Goal: Contribute content: Add original content to the website for others to see

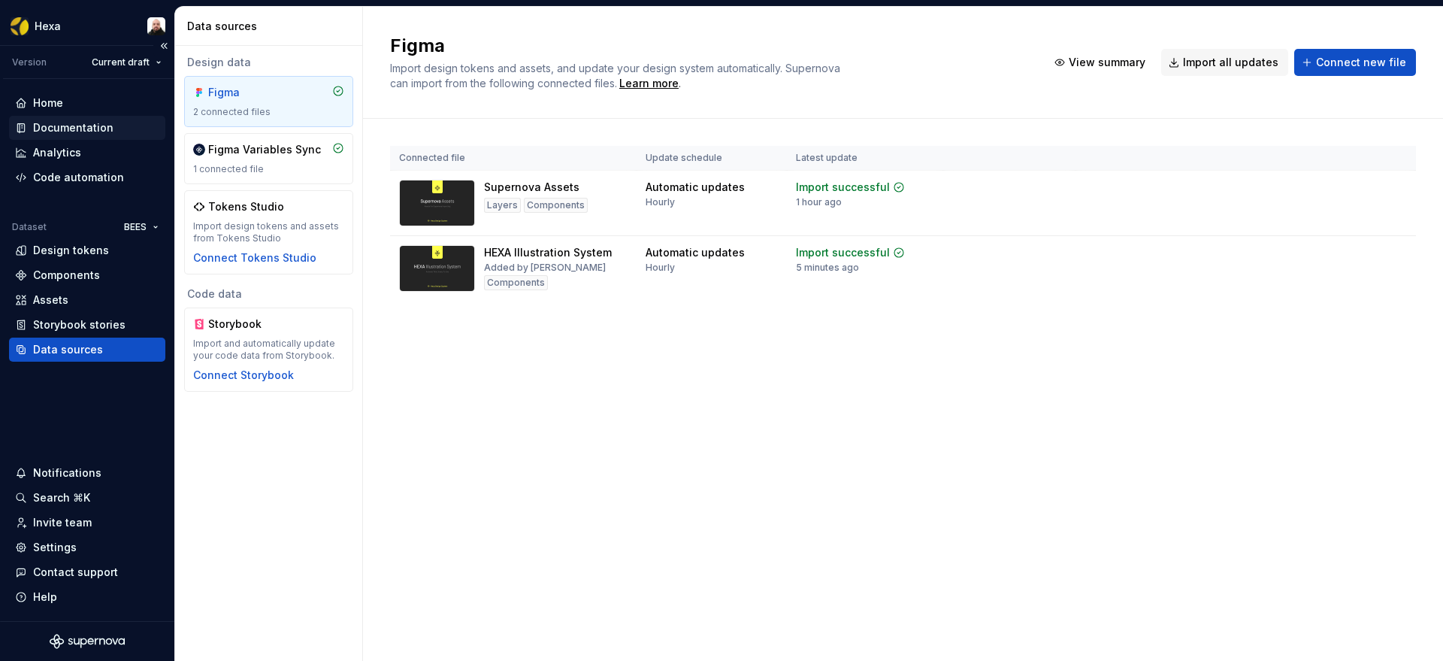
click at [89, 125] on div "Documentation" at bounding box center [73, 127] width 80 height 15
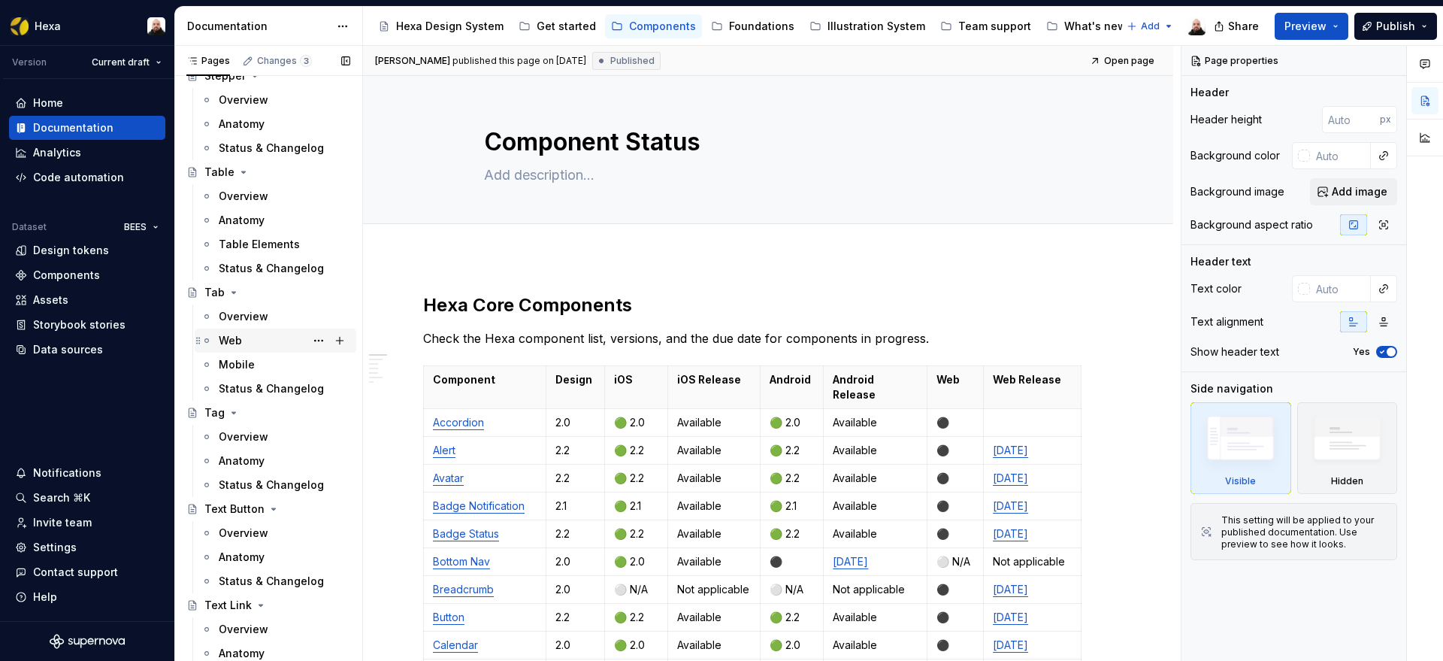
scroll to position [4001, 0]
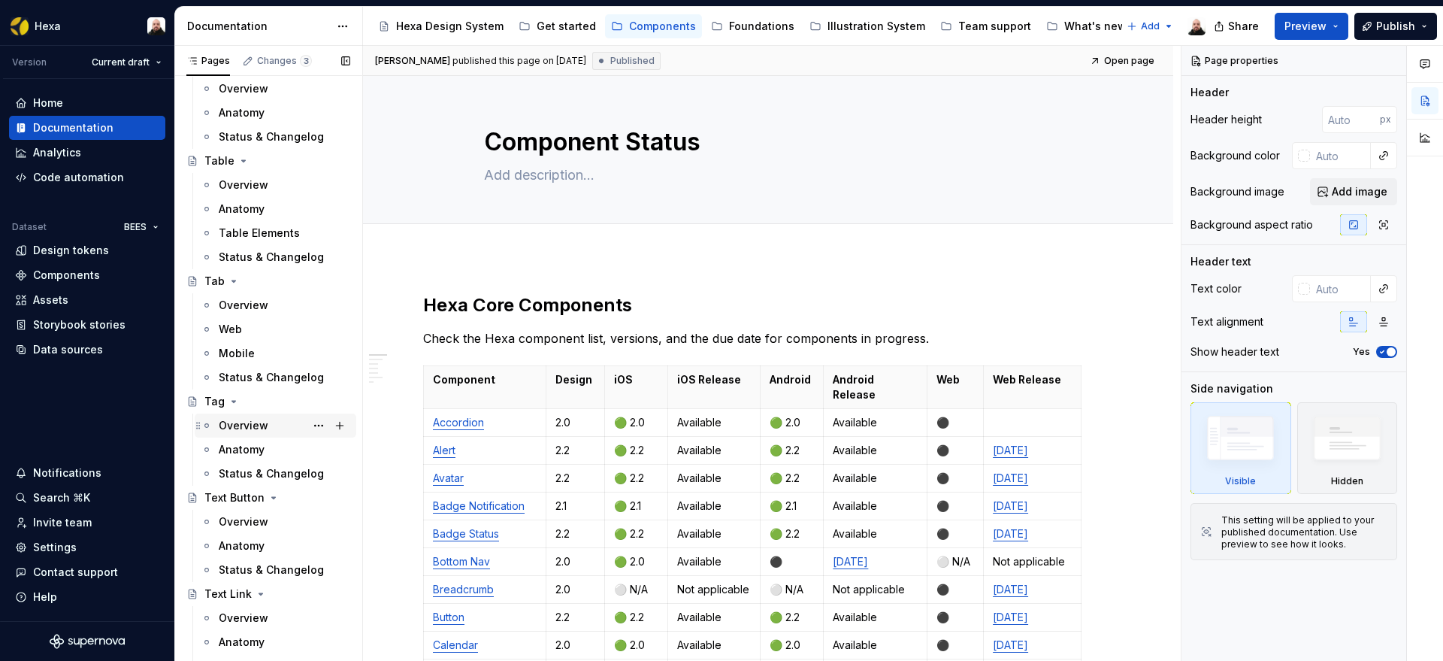
click at [250, 423] on div "Overview" at bounding box center [244, 425] width 50 height 15
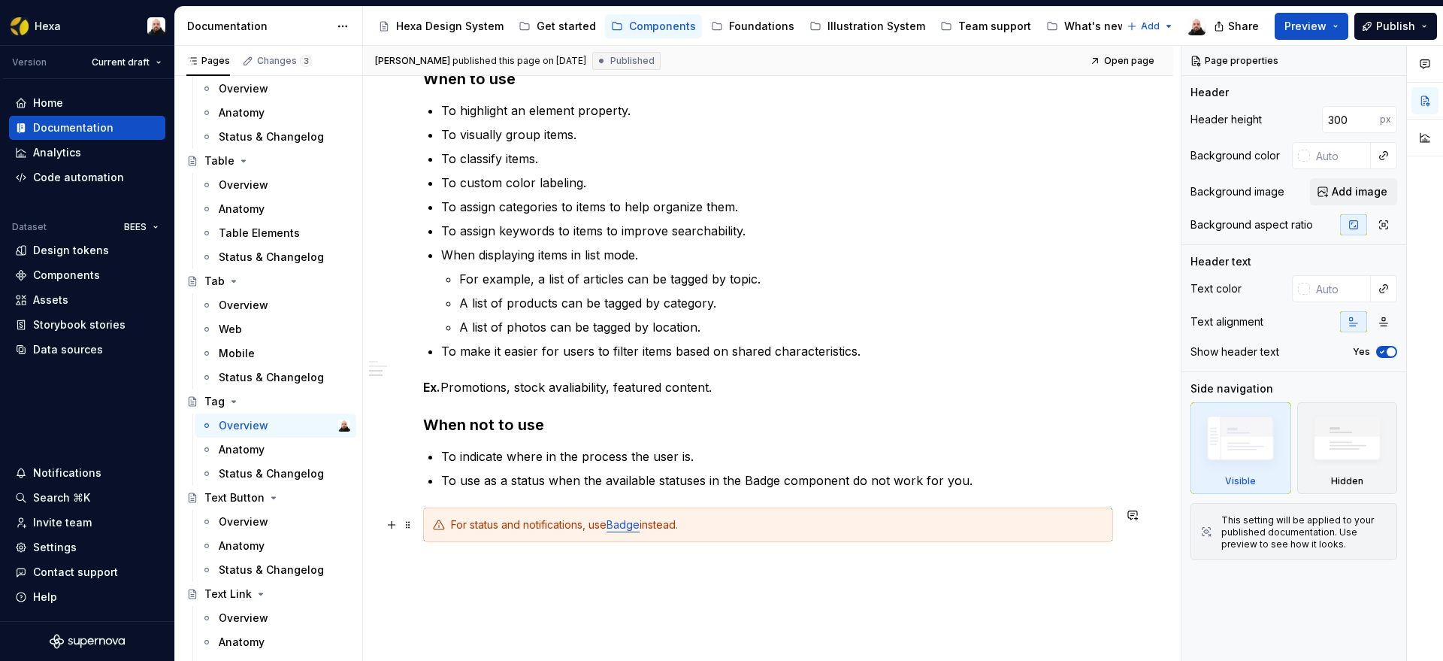
scroll to position [969, 0]
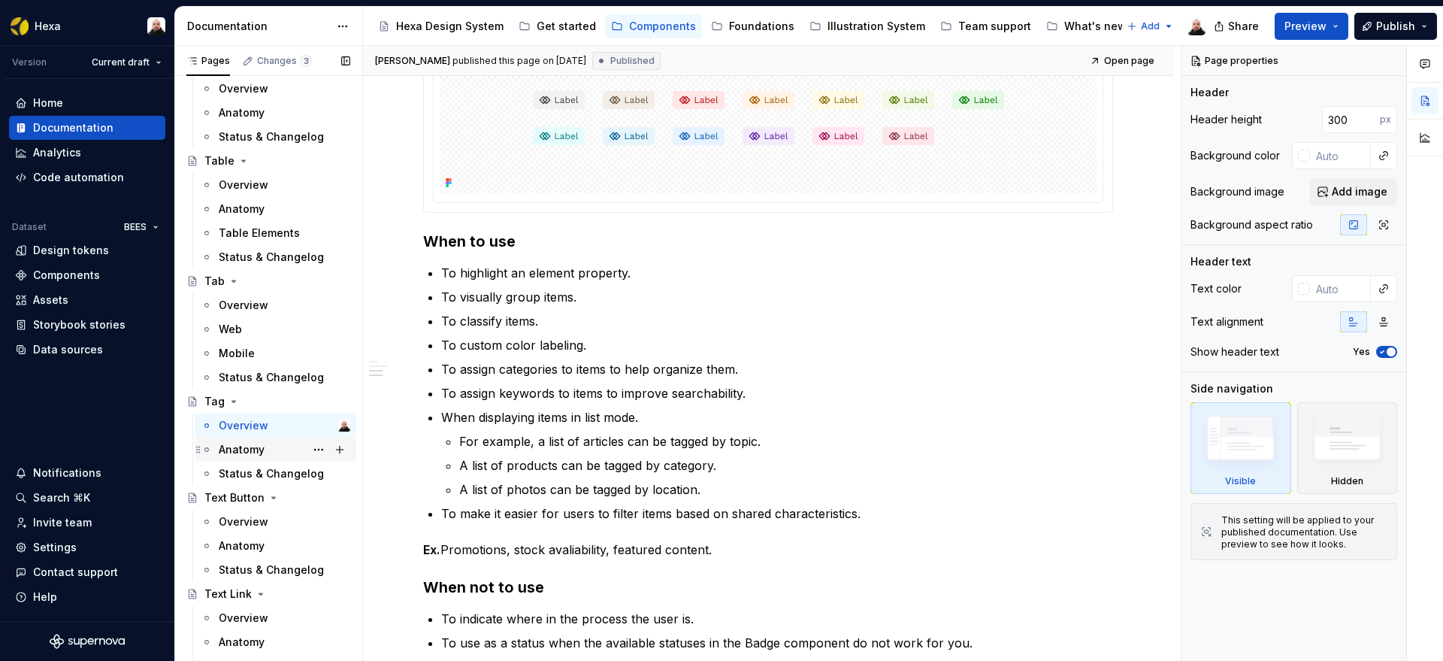
drag, startPoint x: 244, startPoint y: 452, endPoint x: 522, endPoint y: 461, distance: 278.2
click at [244, 452] on div "Anatomy" at bounding box center [242, 449] width 46 height 15
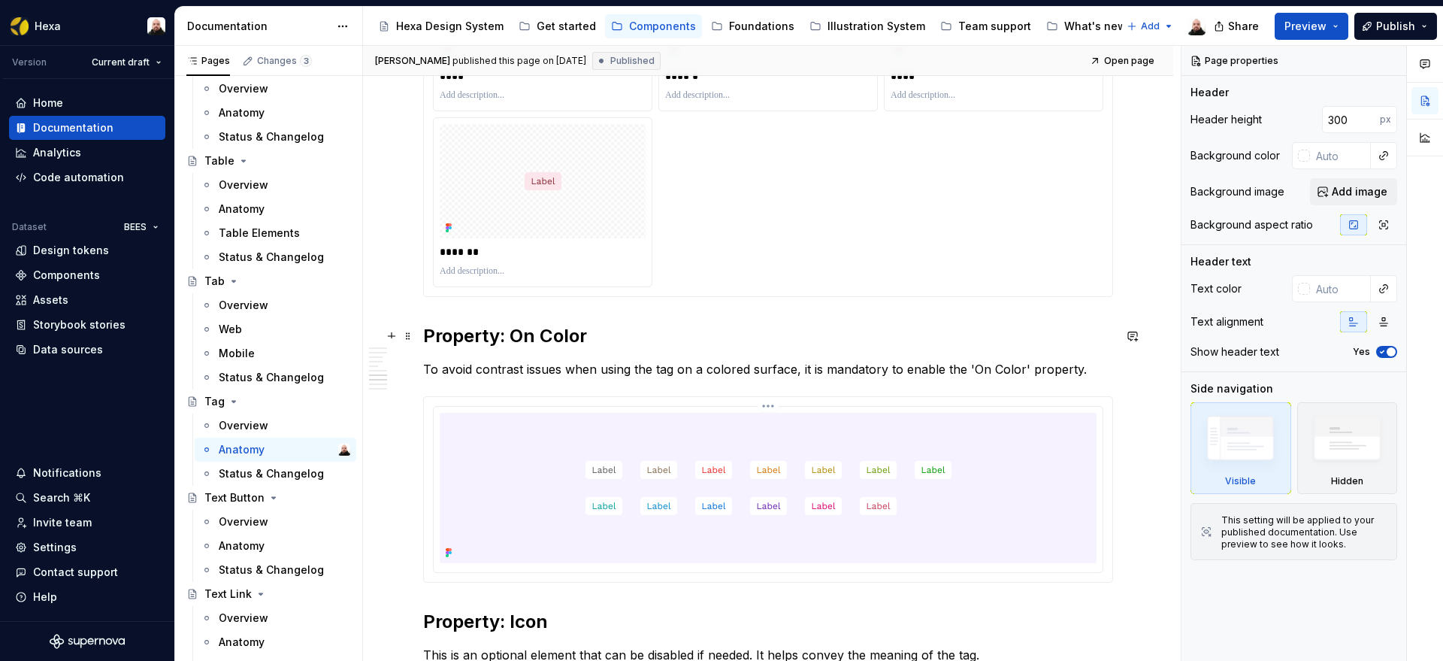
scroll to position [2528, 0]
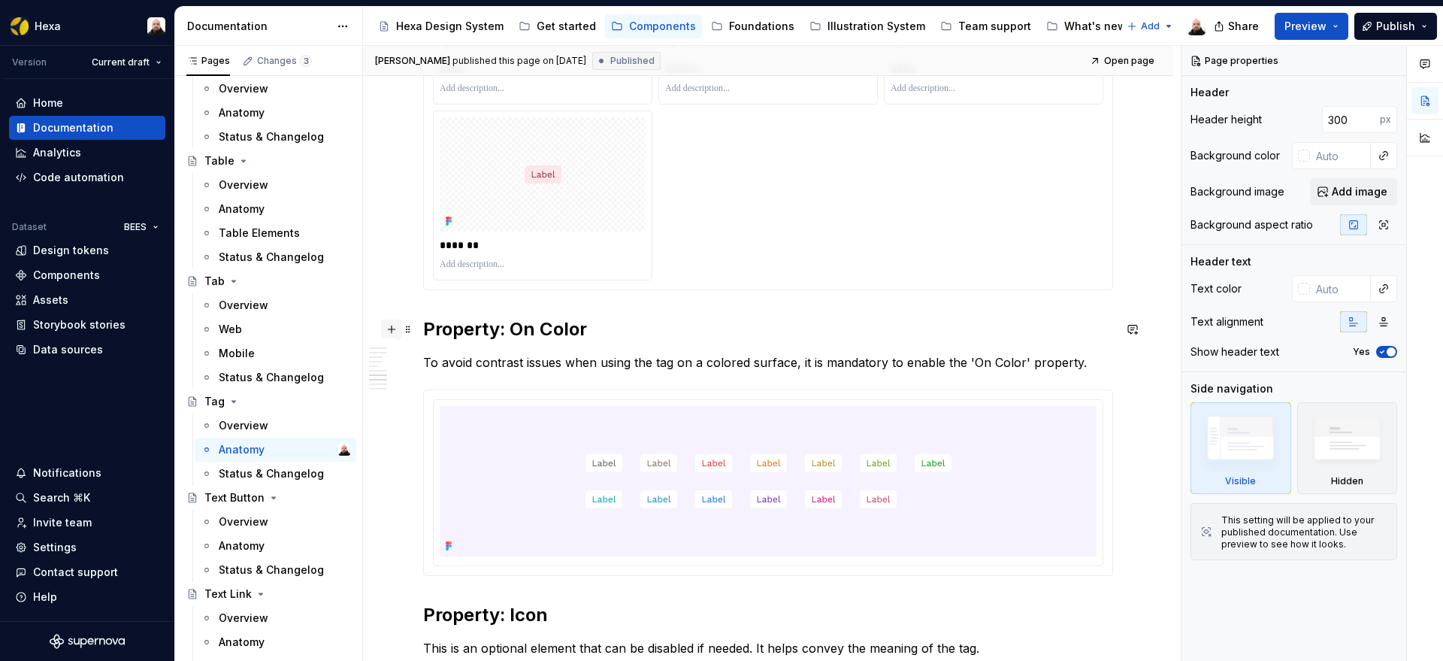
click at [394, 329] on button "button" at bounding box center [391, 329] width 21 height 21
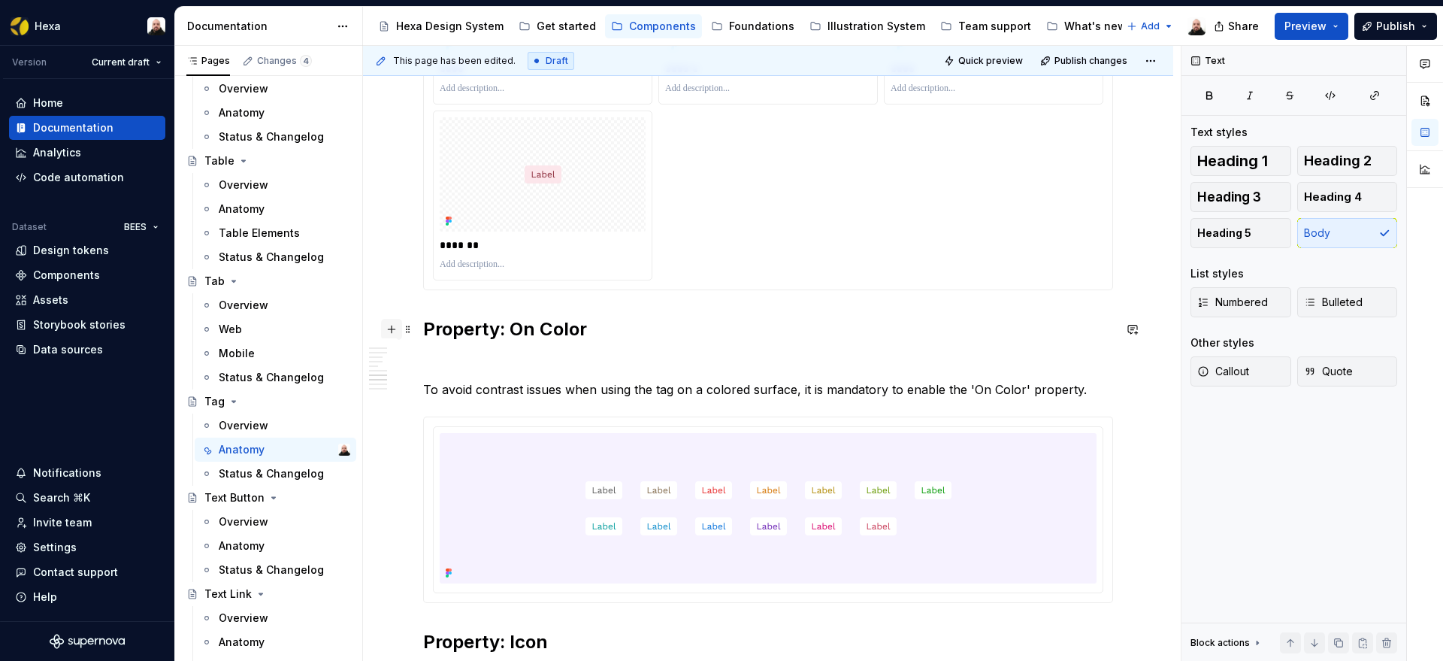
click at [394, 329] on button "button" at bounding box center [391, 329] width 21 height 21
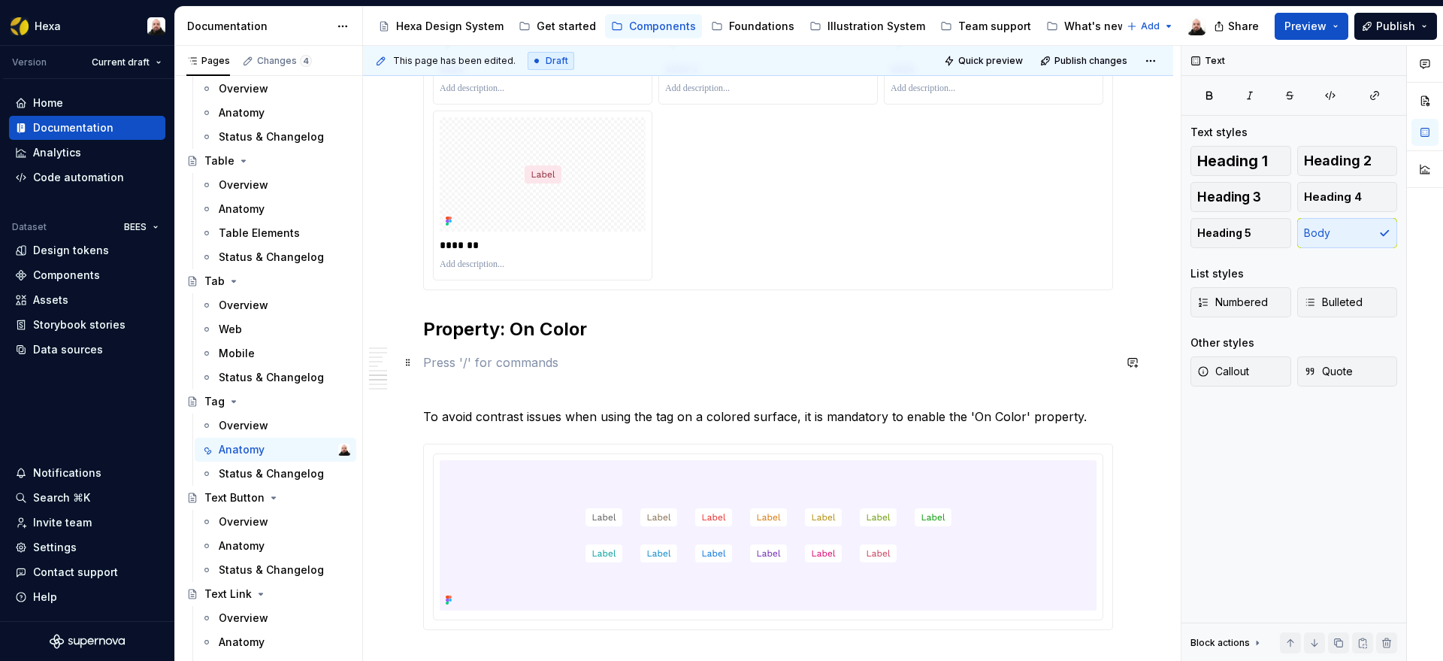
click at [534, 367] on p "To enrich screen reader interactions, please activate Accessibility in Grammarl…" at bounding box center [768, 362] width 690 height 18
click at [498, 382] on p "To enrich screen reader interactions, please activate Accessibility in Grammarl…" at bounding box center [768, 389] width 690 height 18
click at [410, 368] on span at bounding box center [408, 362] width 12 height 21
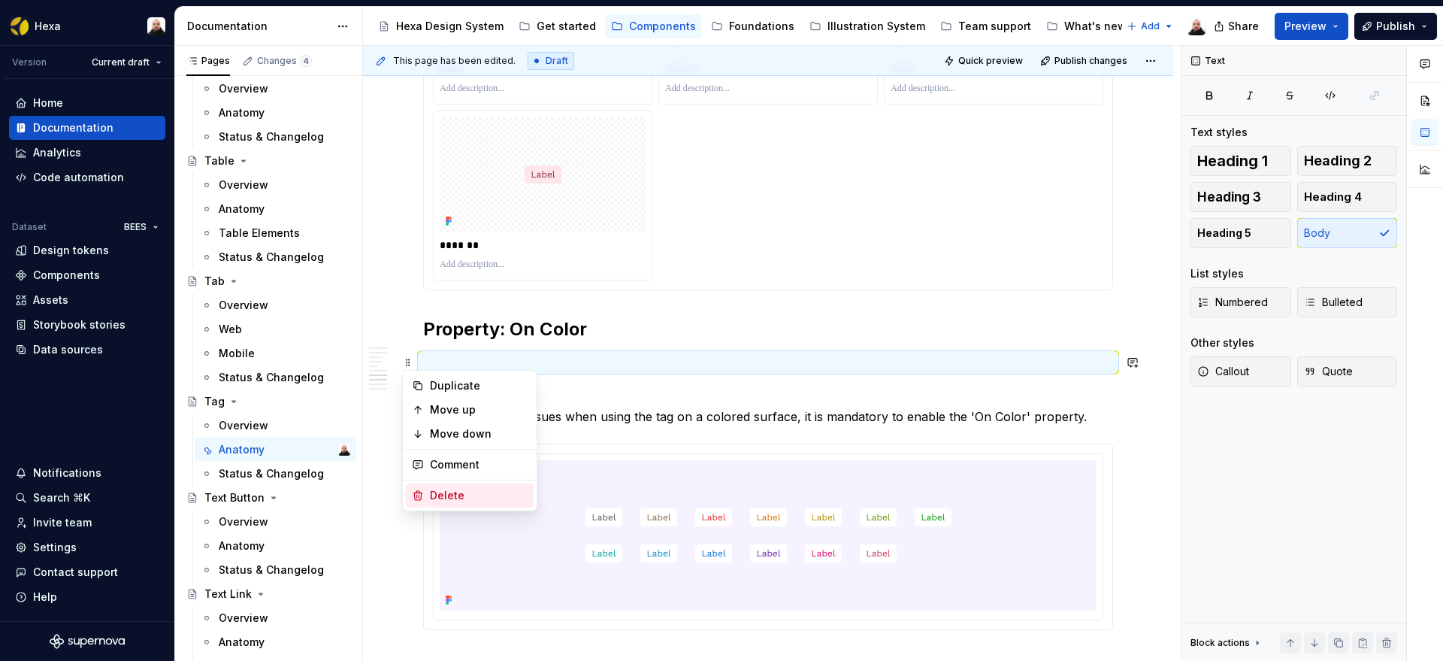
click at [478, 490] on div "Delete" at bounding box center [479, 495] width 98 height 15
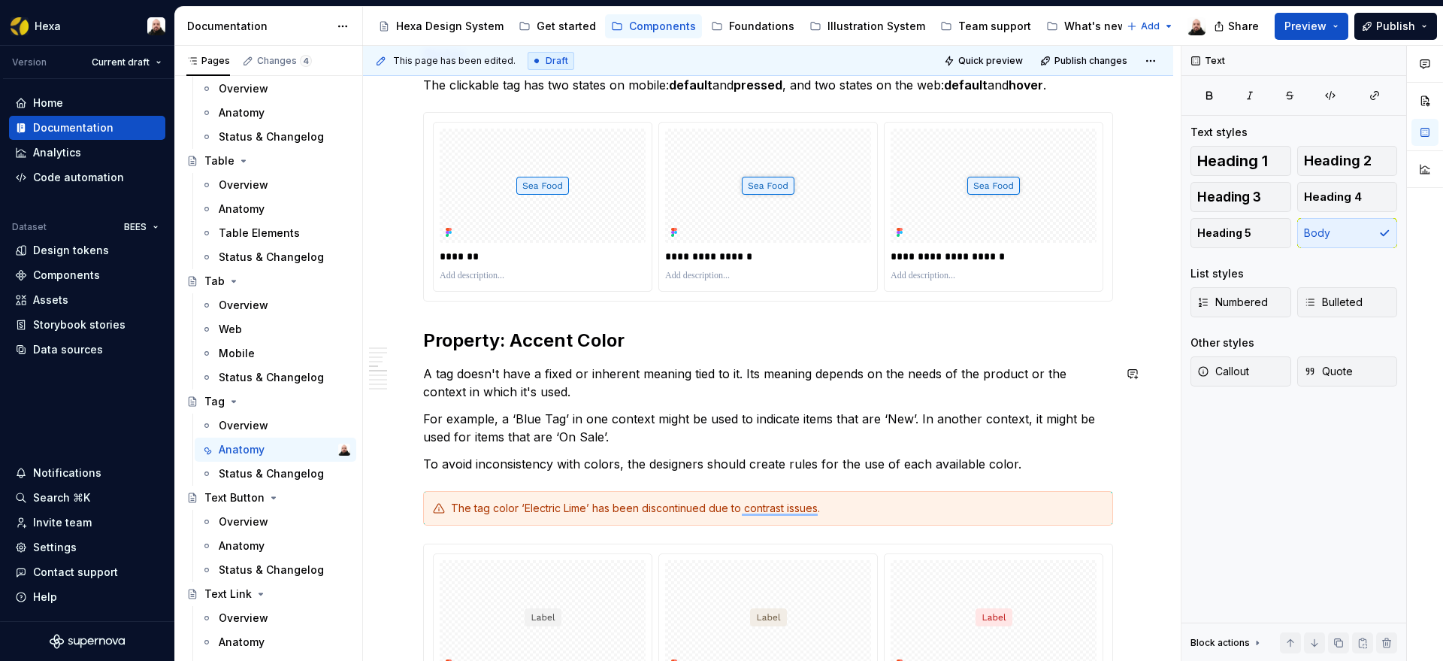
scroll to position [1424, 0]
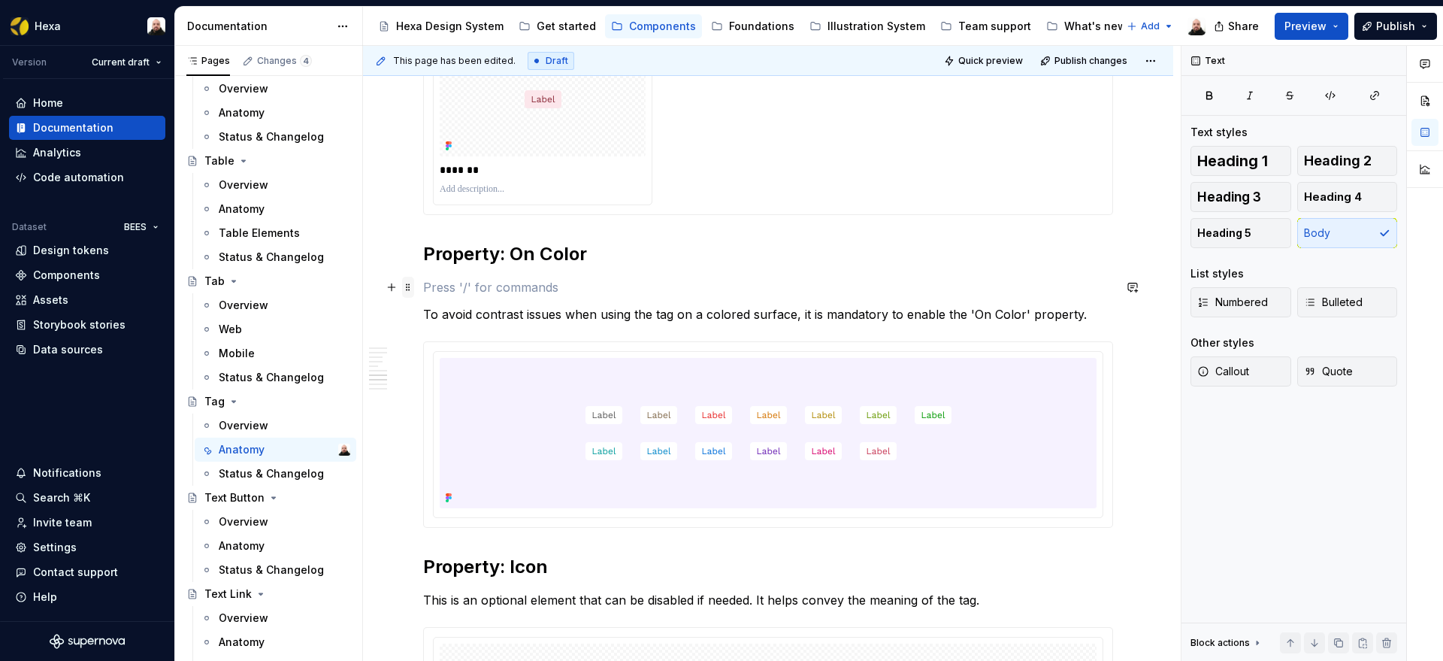
click at [408, 286] on span at bounding box center [408, 287] width 12 height 21
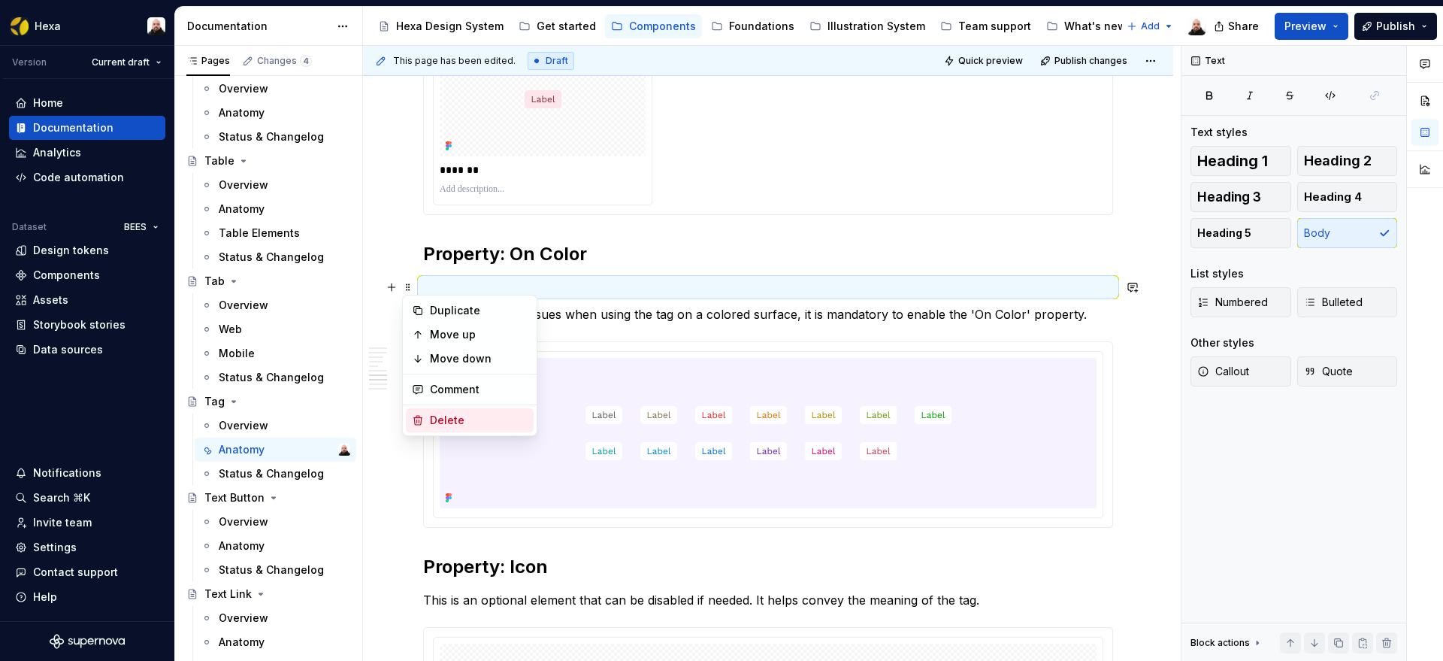
click at [454, 417] on div "Delete" at bounding box center [479, 420] width 98 height 15
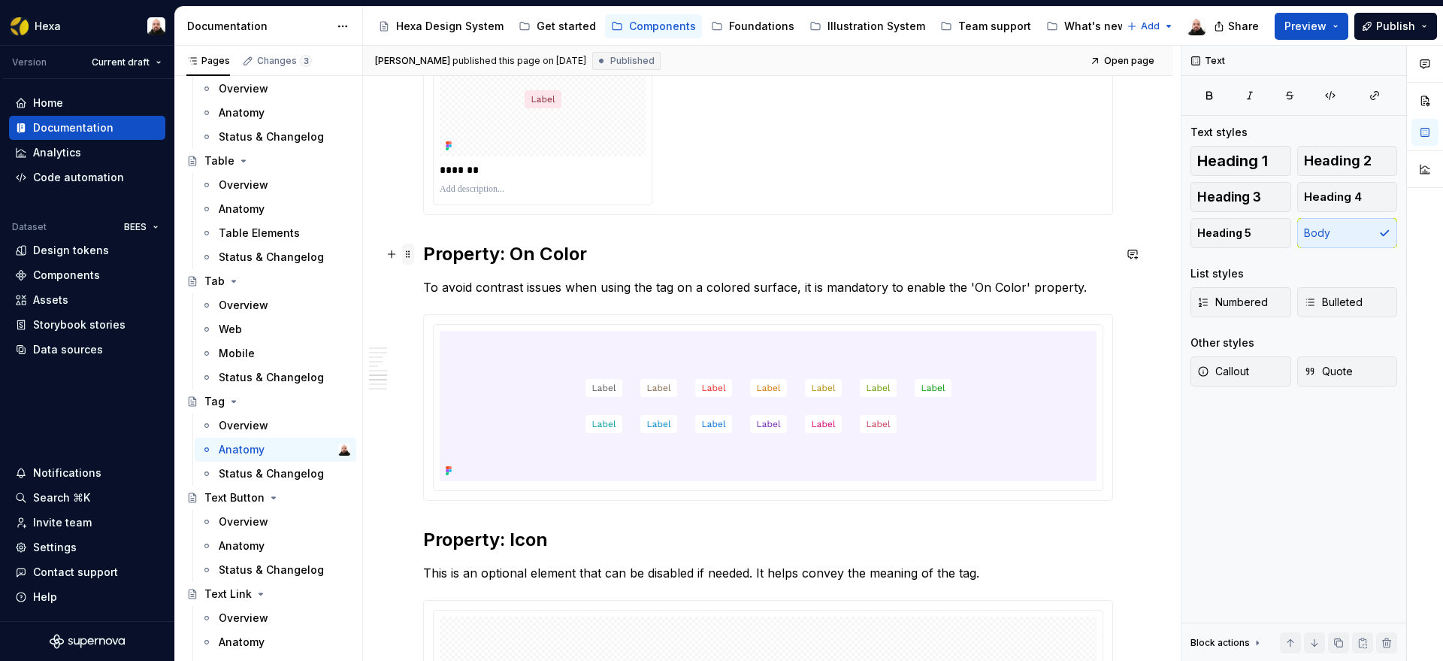
click at [407, 253] on span at bounding box center [408, 254] width 12 height 21
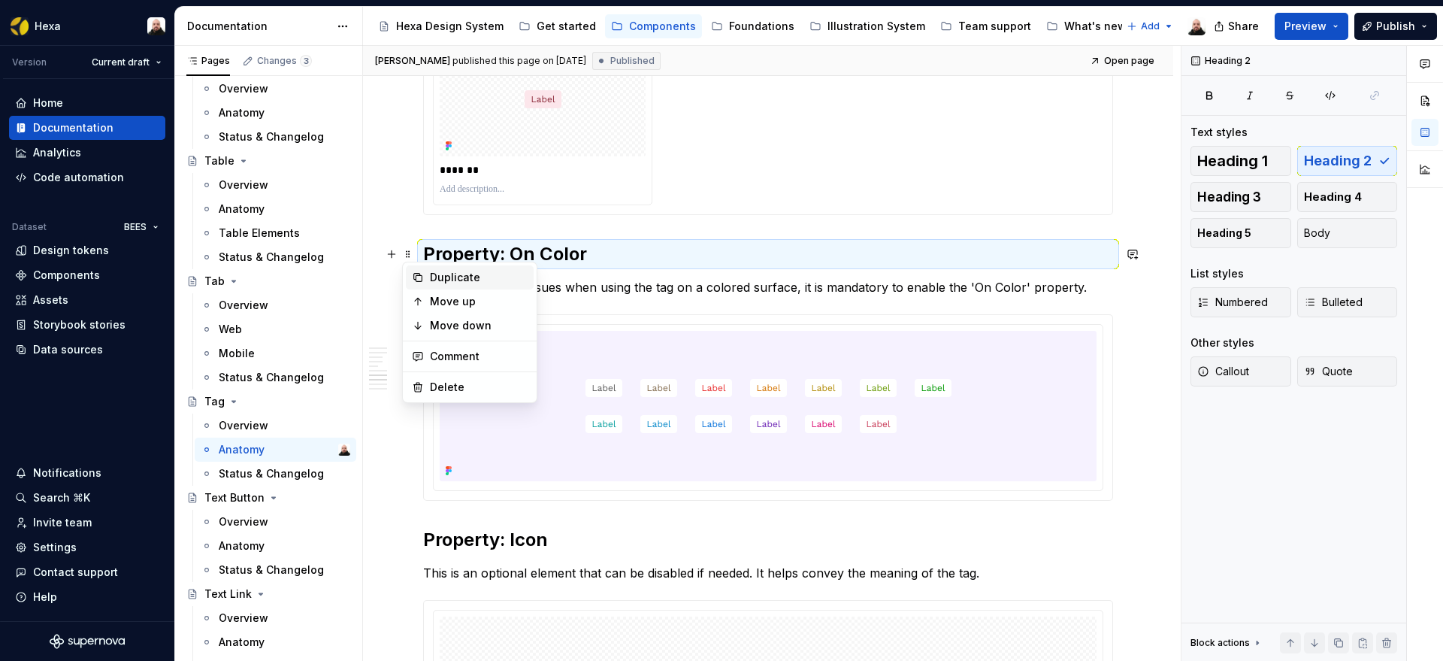
click at [442, 278] on div "Duplicate" at bounding box center [479, 277] width 98 height 15
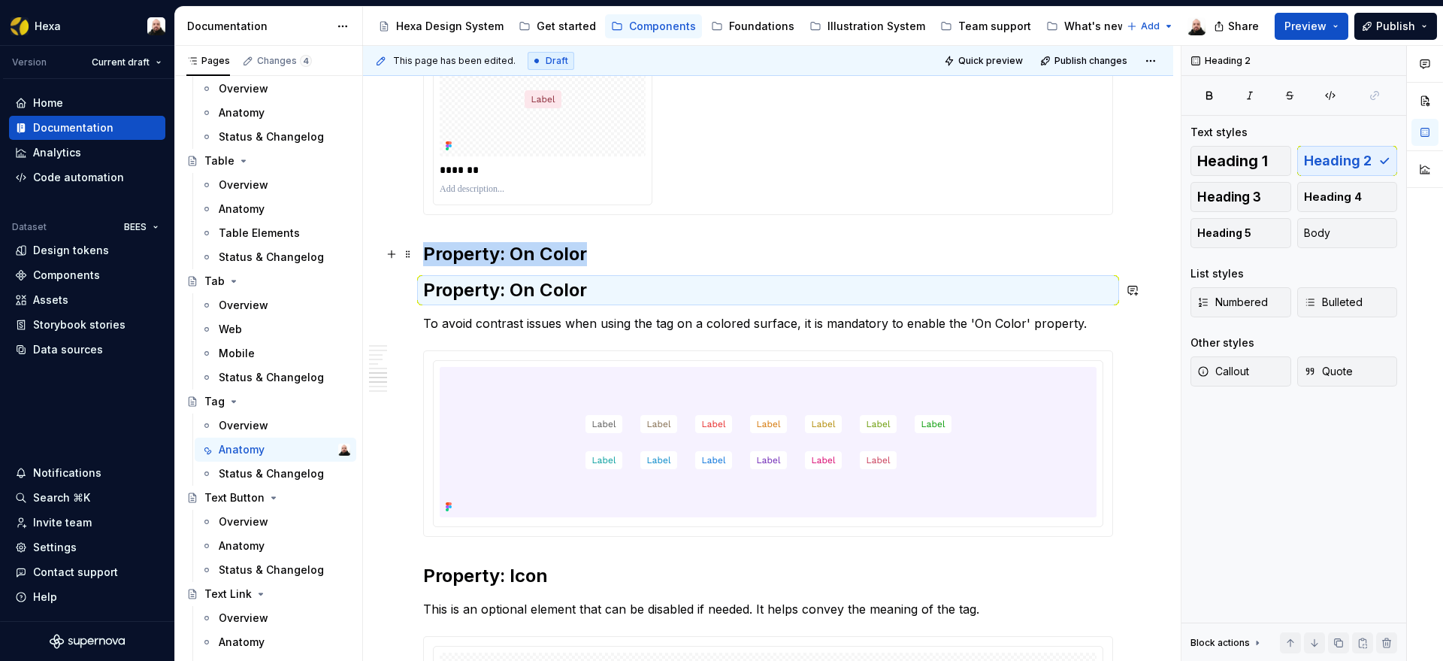
type textarea "*"
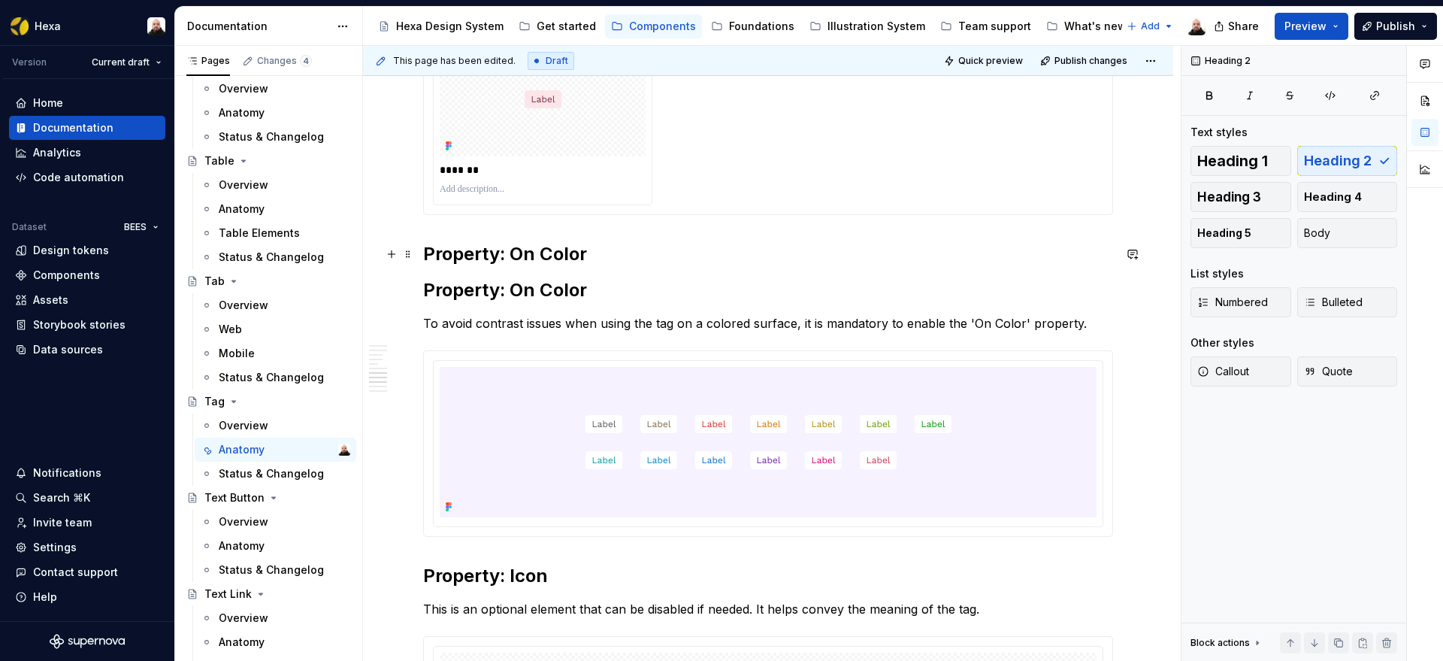
click at [555, 257] on h2 "Property: On Color" at bounding box center [768, 254] width 690 height 24
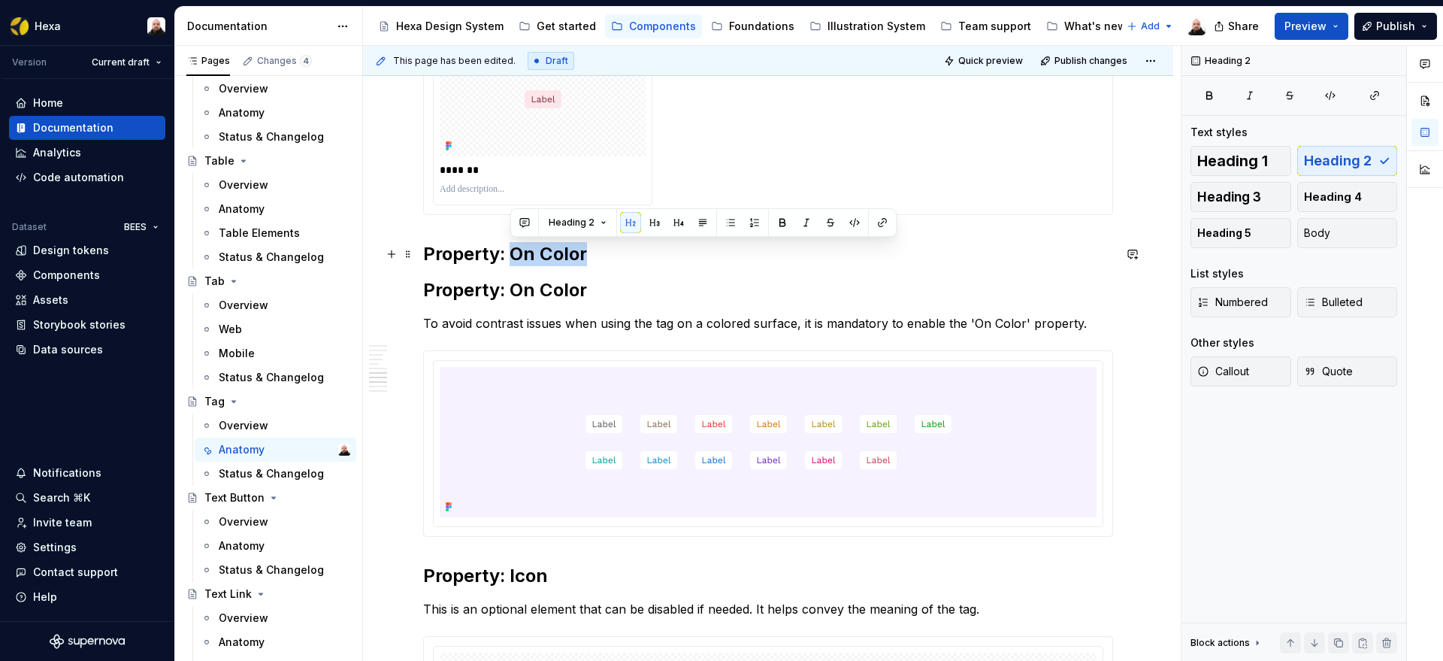
drag, startPoint x: 514, startPoint y: 253, endPoint x: 585, endPoint y: 258, distance: 70.8
click at [585, 258] on h2 "Property: On Color" at bounding box center [768, 254] width 690 height 24
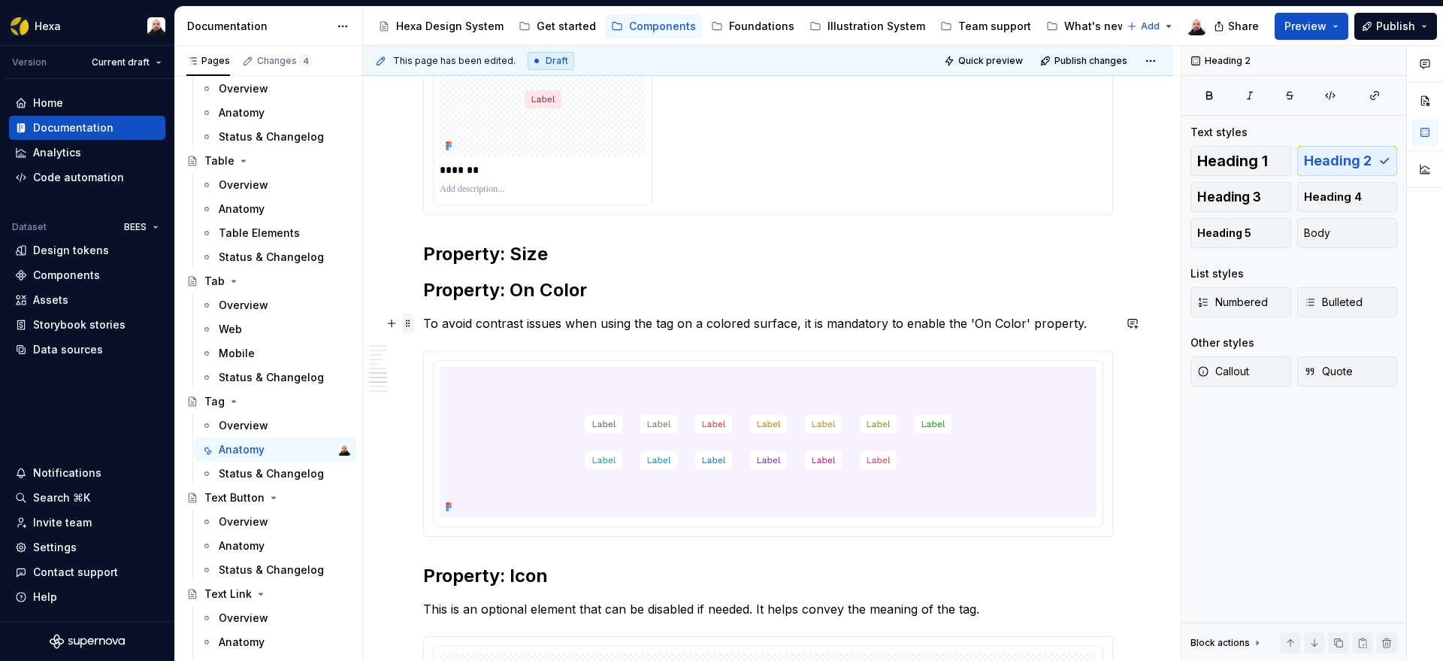
click at [409, 325] on span at bounding box center [408, 323] width 12 height 21
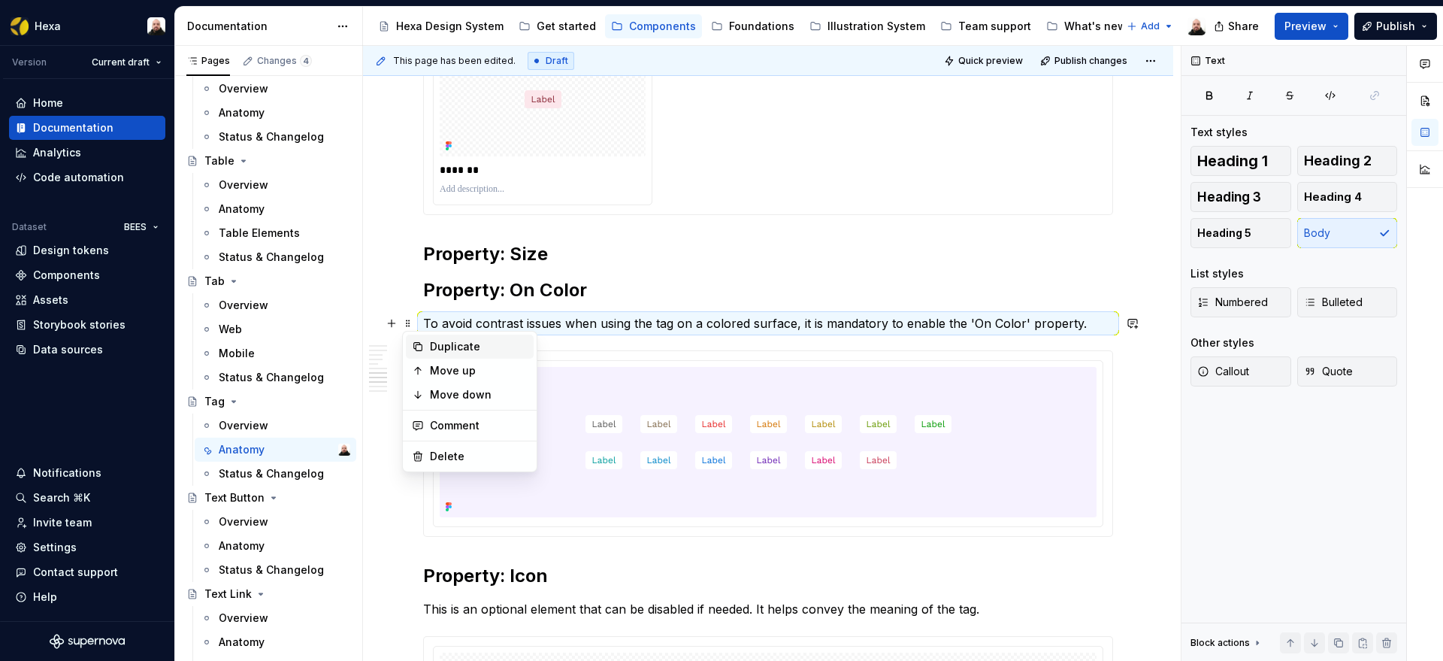
click at [419, 346] on icon at bounding box center [418, 346] width 12 height 12
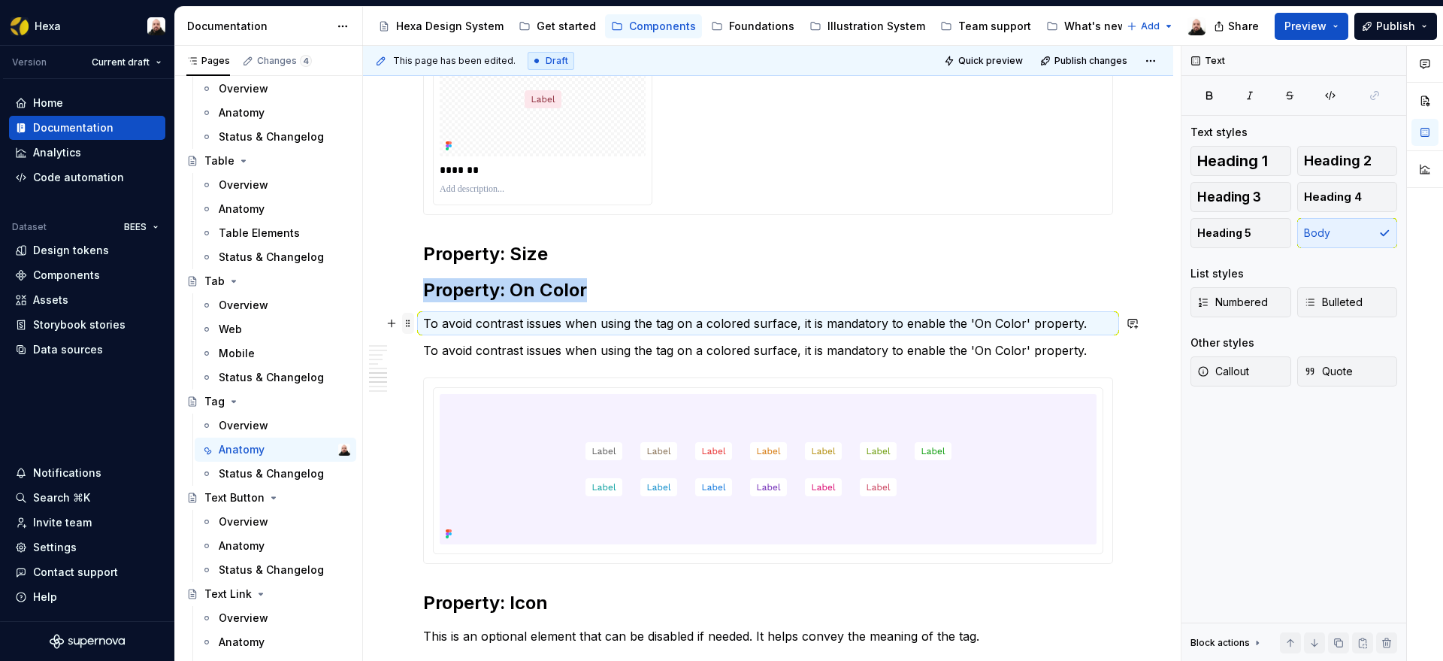
click at [410, 322] on span at bounding box center [408, 323] width 12 height 21
click at [449, 369] on div "Move up" at bounding box center [479, 370] width 98 height 15
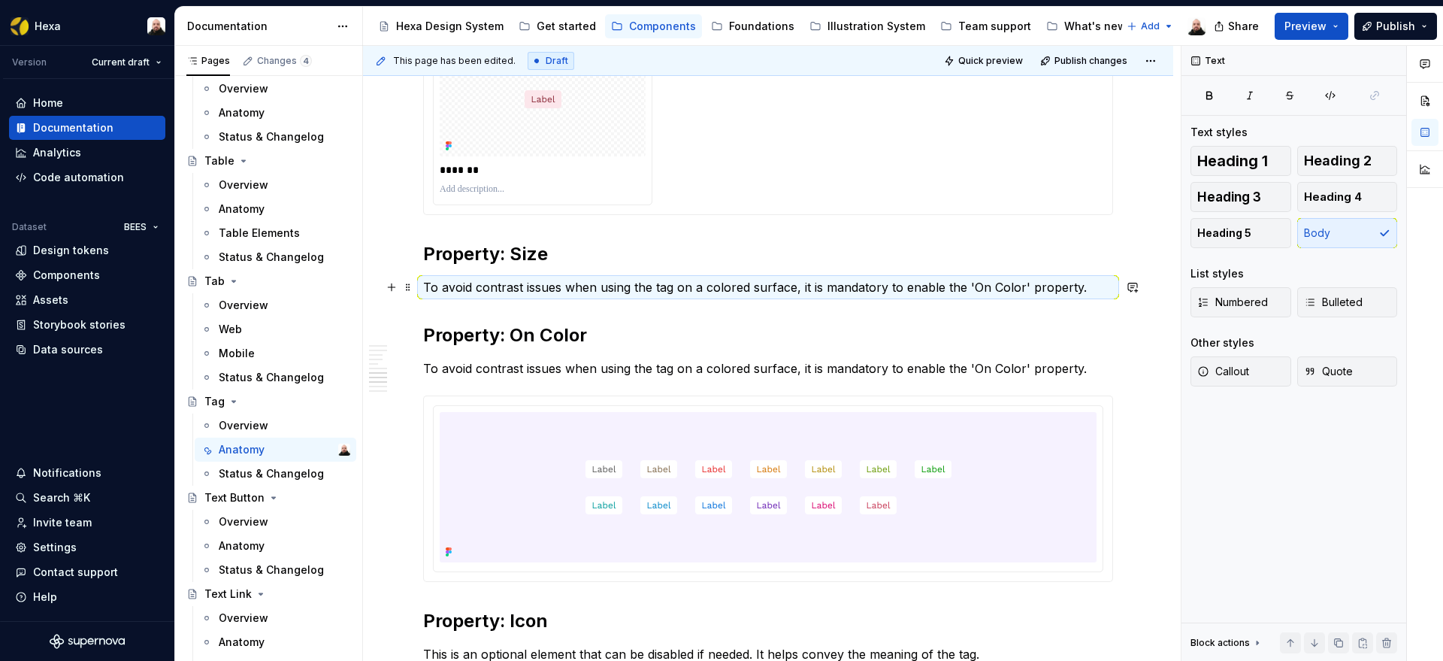
click at [509, 289] on p "To avoid contrast issues when using the tag on a colored surface, it is mandato…" at bounding box center [768, 287] width 690 height 18
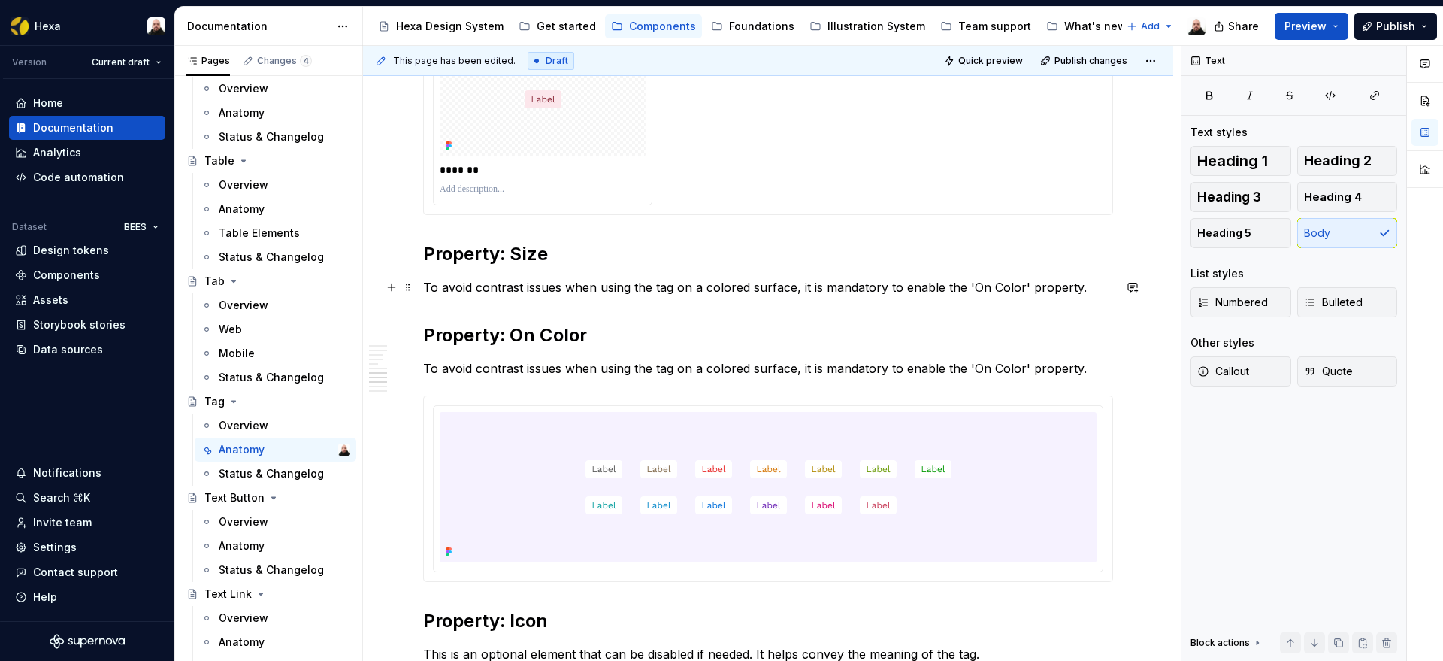
click at [509, 289] on p "To avoid contrast issues when using the tag on a colored surface, it is mandato…" at bounding box center [768, 287] width 690 height 18
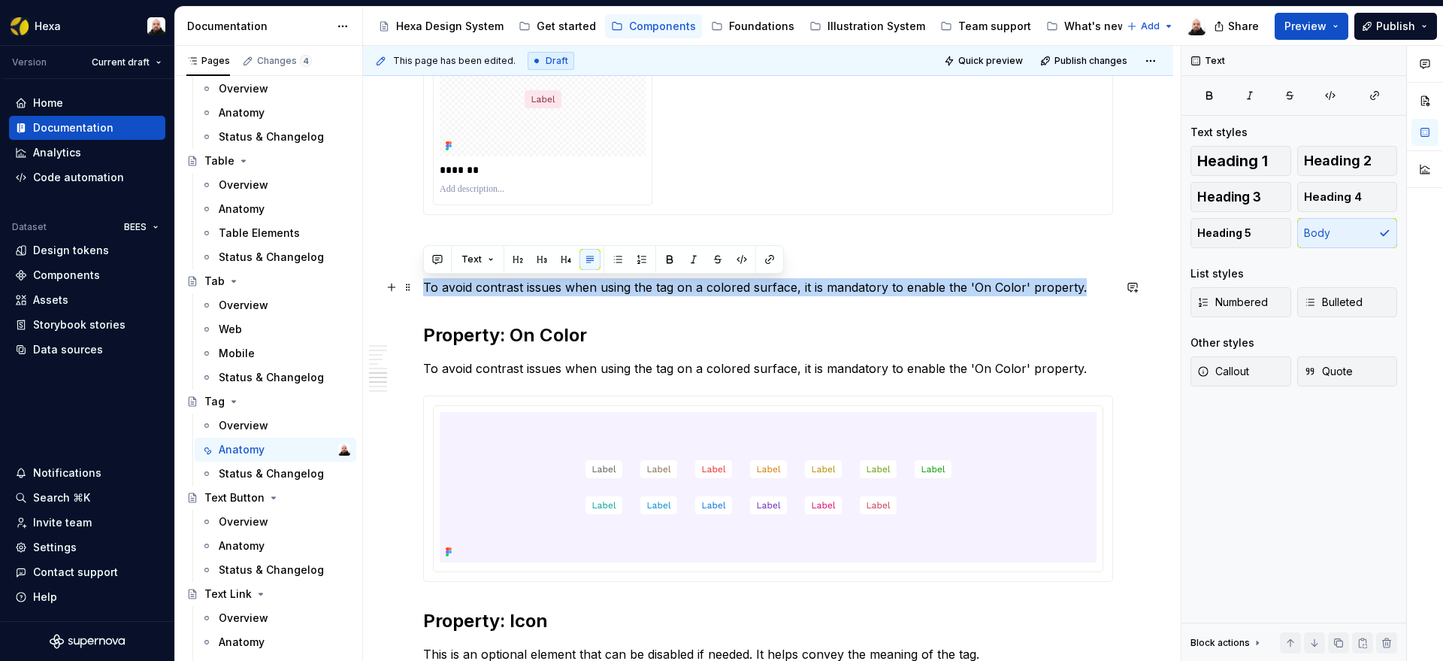
click at [509, 289] on p "To avoid contrast issues when using the tag on a colored surface, it is mandato…" at bounding box center [768, 287] width 690 height 18
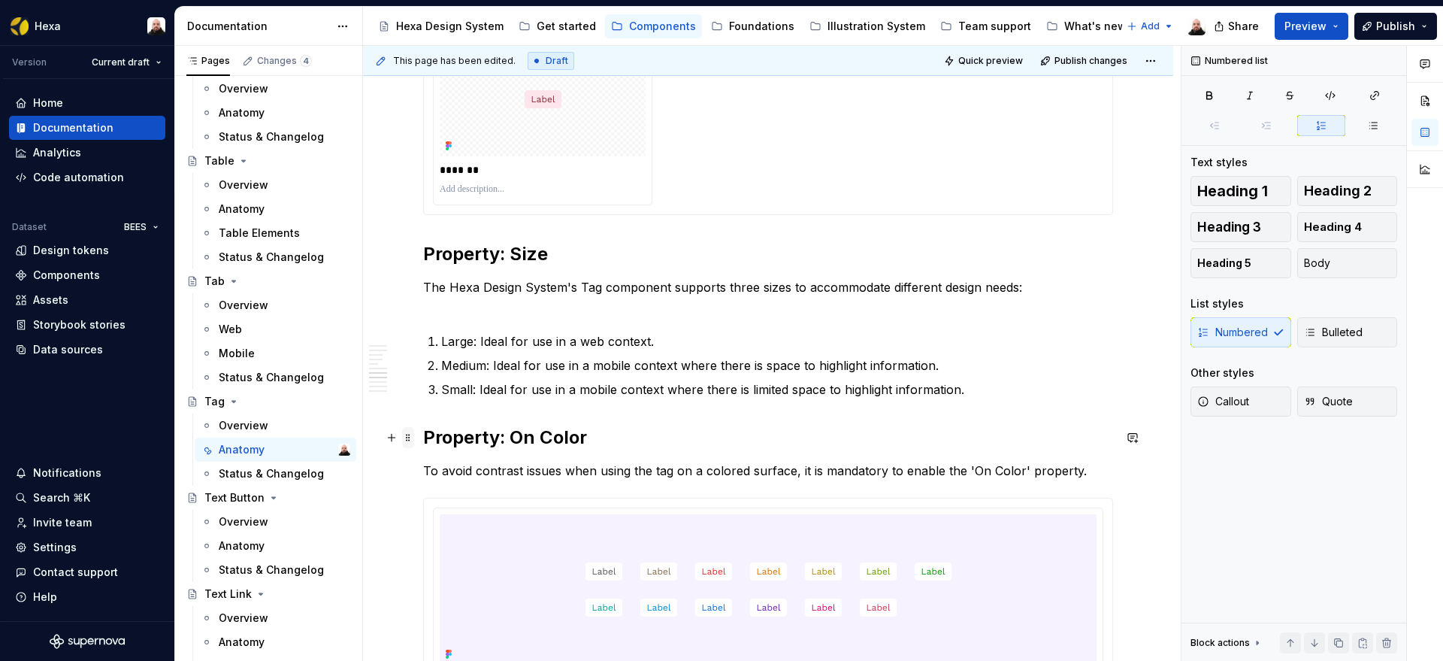
click at [405, 438] on span at bounding box center [408, 437] width 12 height 21
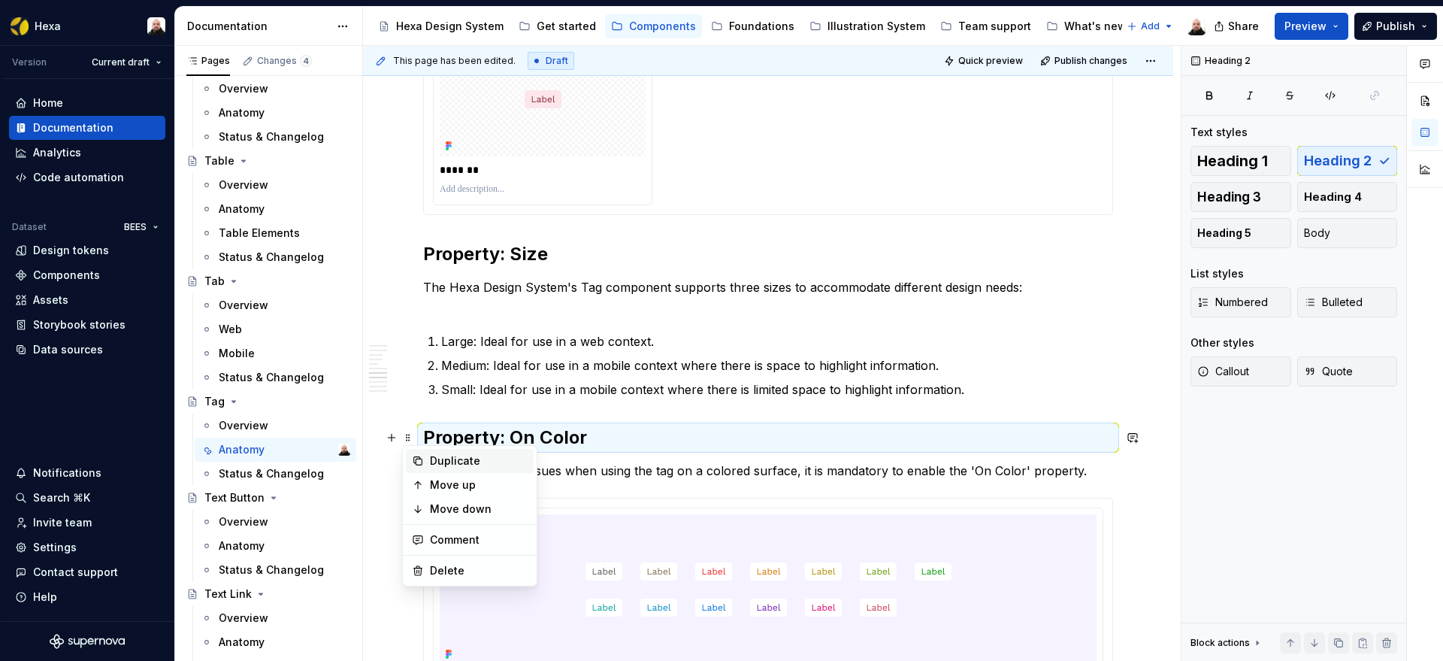
click at [438, 458] on div "Duplicate" at bounding box center [479, 460] width 98 height 15
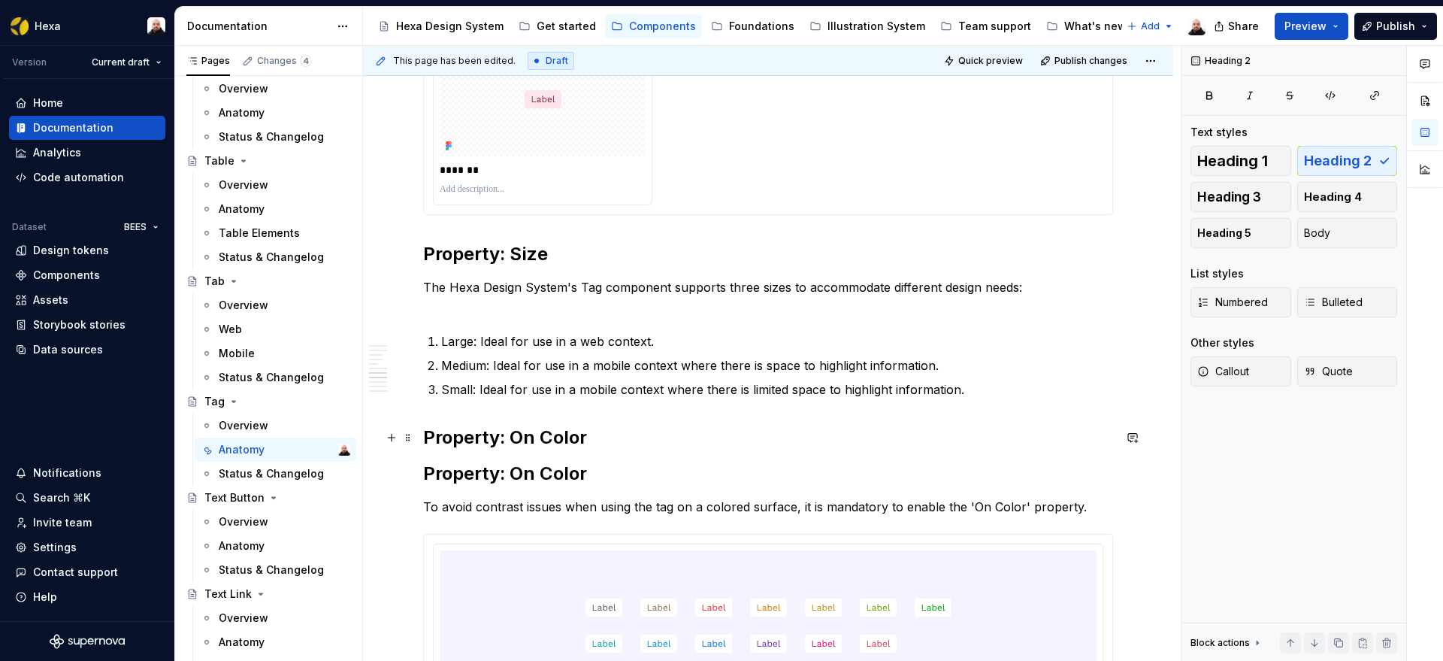
click at [547, 440] on h2 "Property: On Color" at bounding box center [768, 437] width 690 height 24
drag, startPoint x: 514, startPoint y: 439, endPoint x: 594, endPoint y: 435, distance: 80.5
click at [594, 435] on h2 "Property: On Color" at bounding box center [768, 437] width 690 height 24
click at [408, 510] on span at bounding box center [408, 506] width 12 height 21
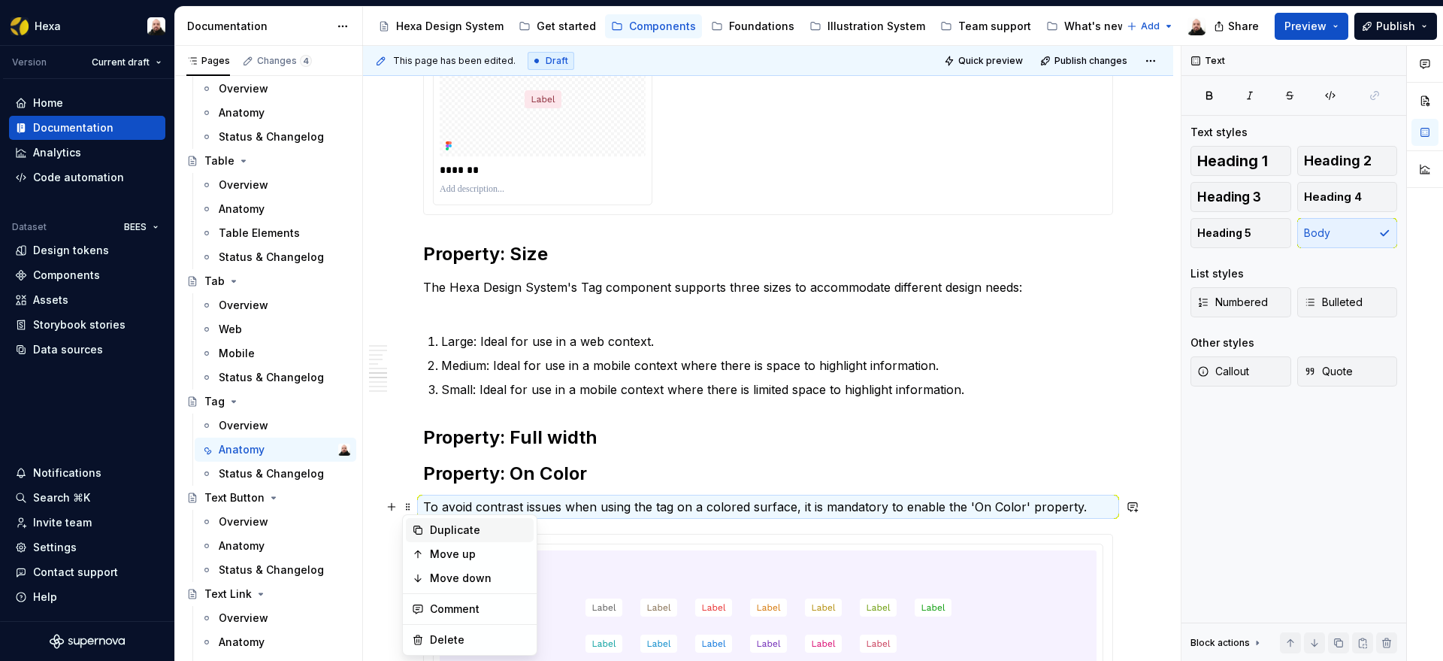
click at [437, 525] on div "Duplicate" at bounding box center [479, 529] width 98 height 15
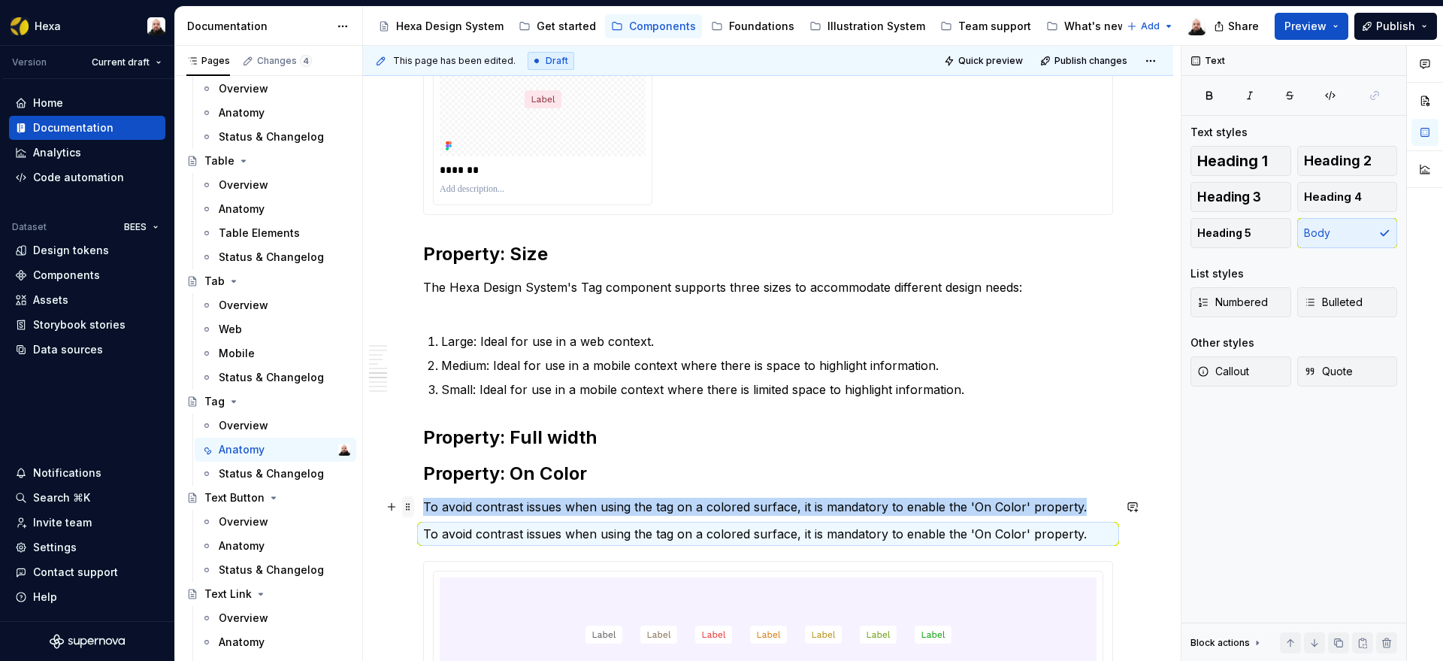
click at [410, 507] on span at bounding box center [408, 506] width 12 height 21
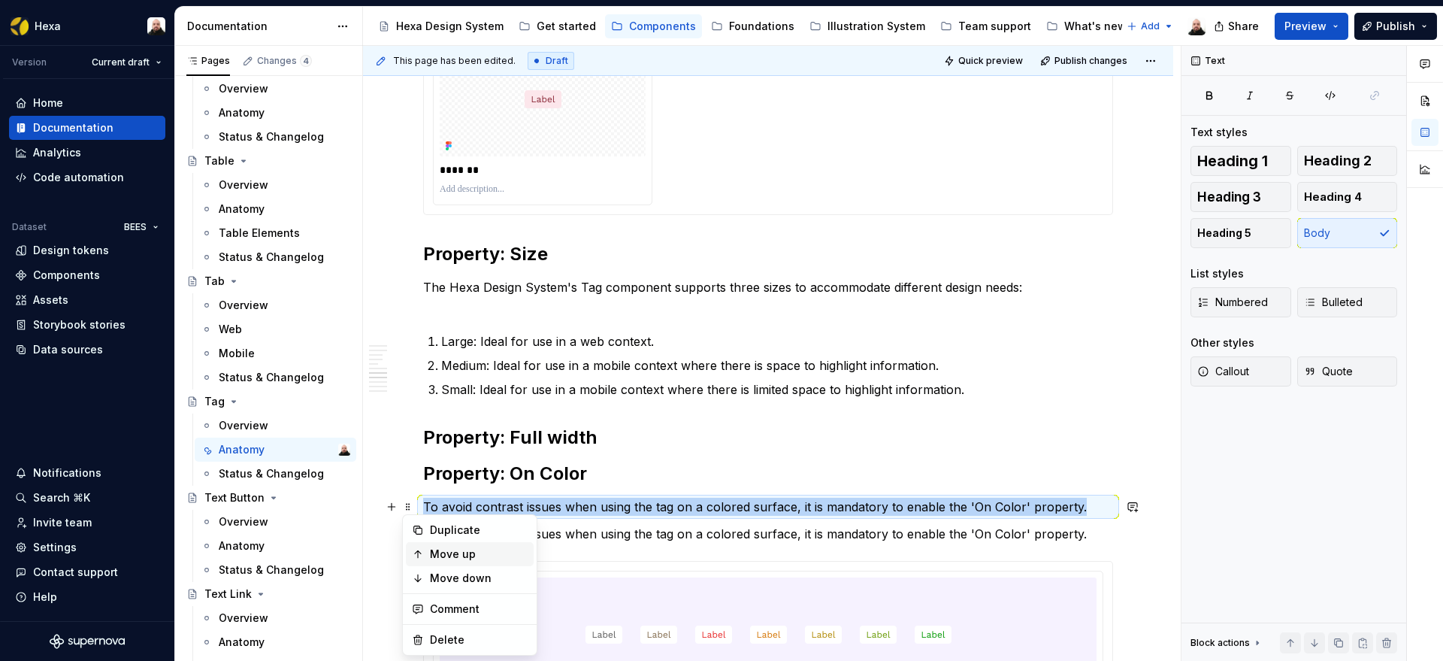
drag, startPoint x: 452, startPoint y: 548, endPoint x: 457, endPoint y: 539, distance: 10.1
click at [452, 548] on div "Move up" at bounding box center [479, 553] width 98 height 15
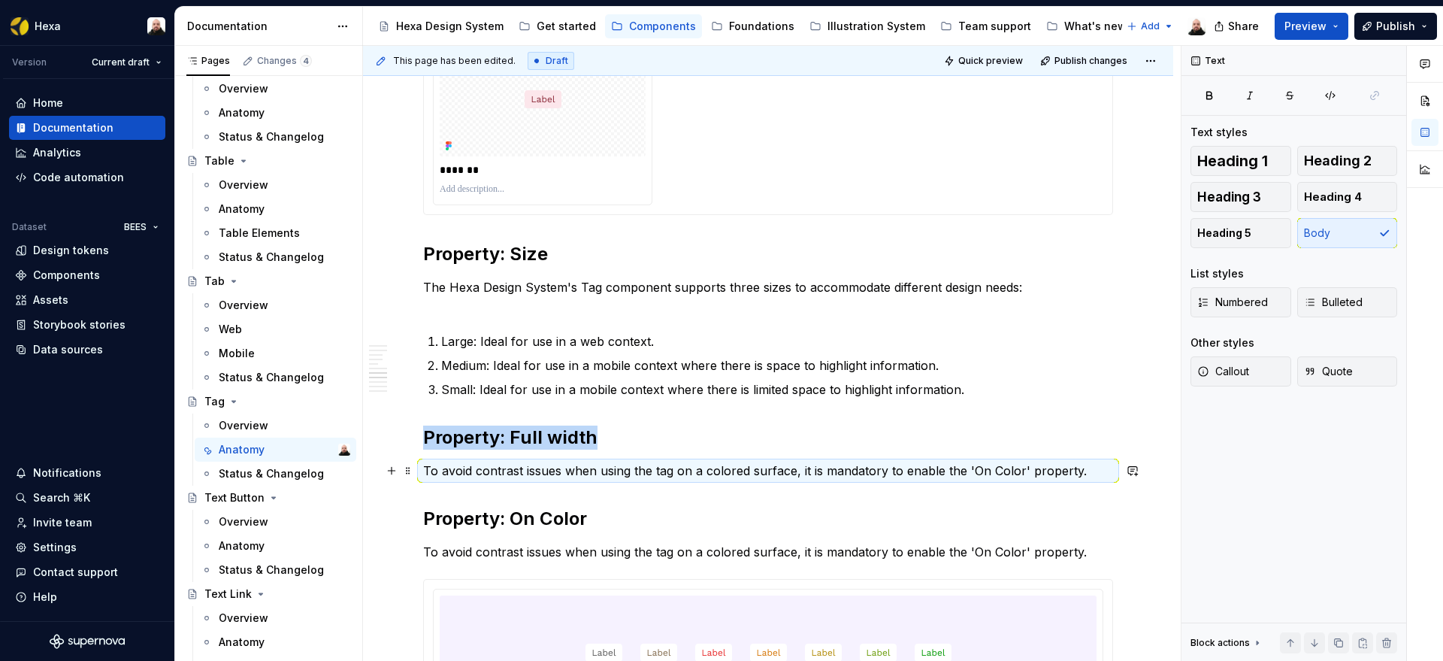
click at [473, 468] on p "To avoid contrast issues when using the tag on a colored surface, it is mandato…" at bounding box center [768, 470] width 690 height 18
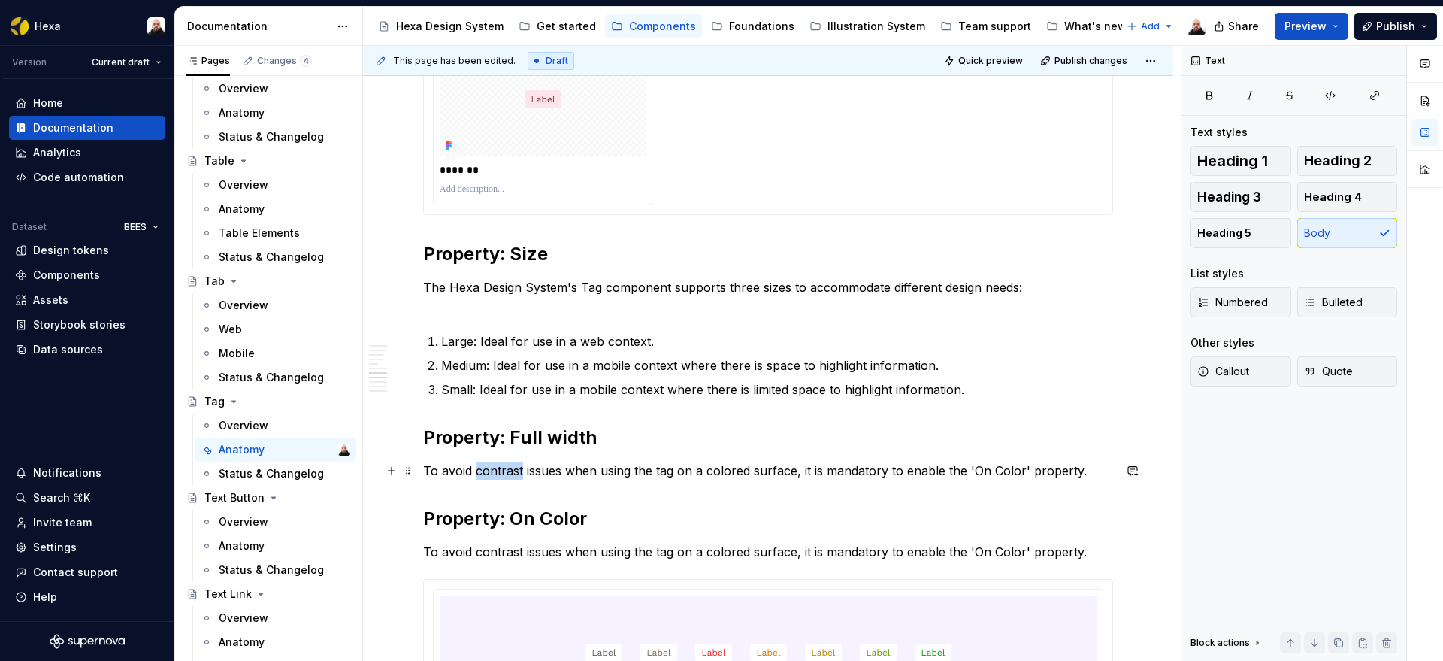
click at [473, 468] on p "To avoid contrast issues when using the tag on a colored surface, it is mandato…" at bounding box center [768, 470] width 690 height 18
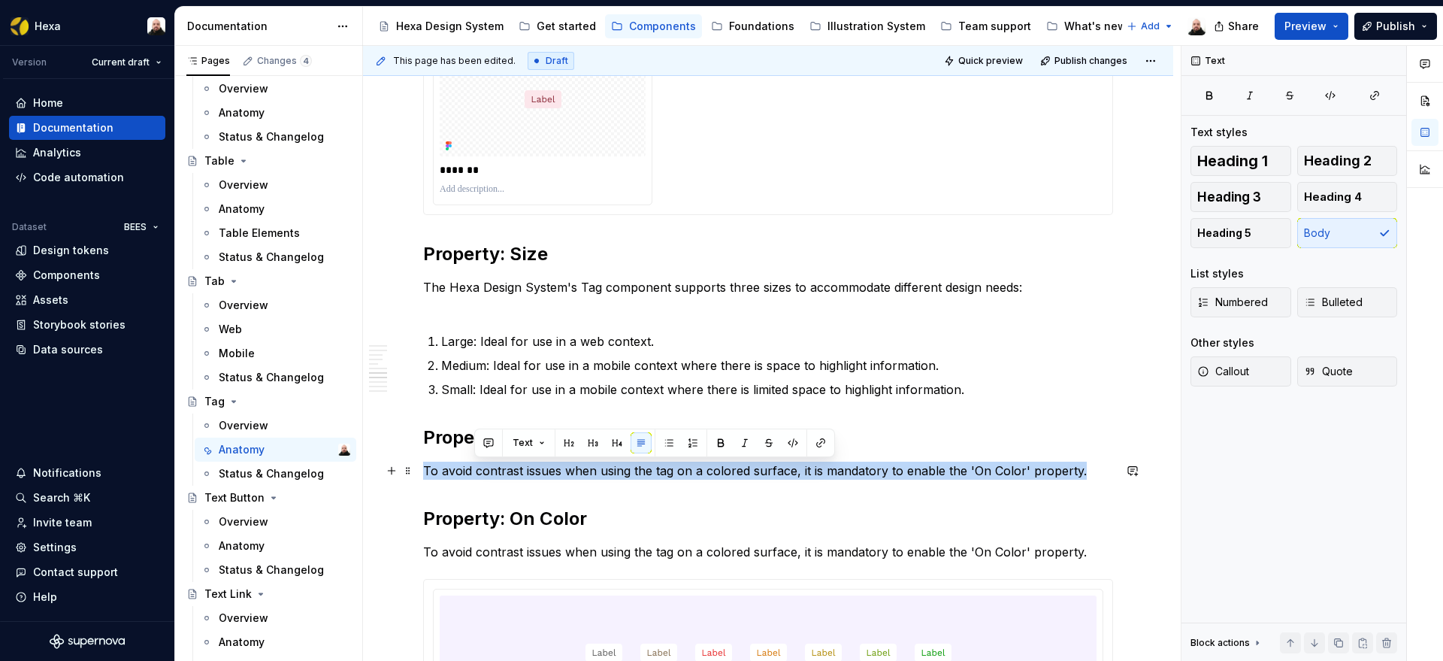
click at [473, 468] on p "To avoid contrast issues when using the tag on a colored surface, it is mandato…" at bounding box center [768, 470] width 690 height 18
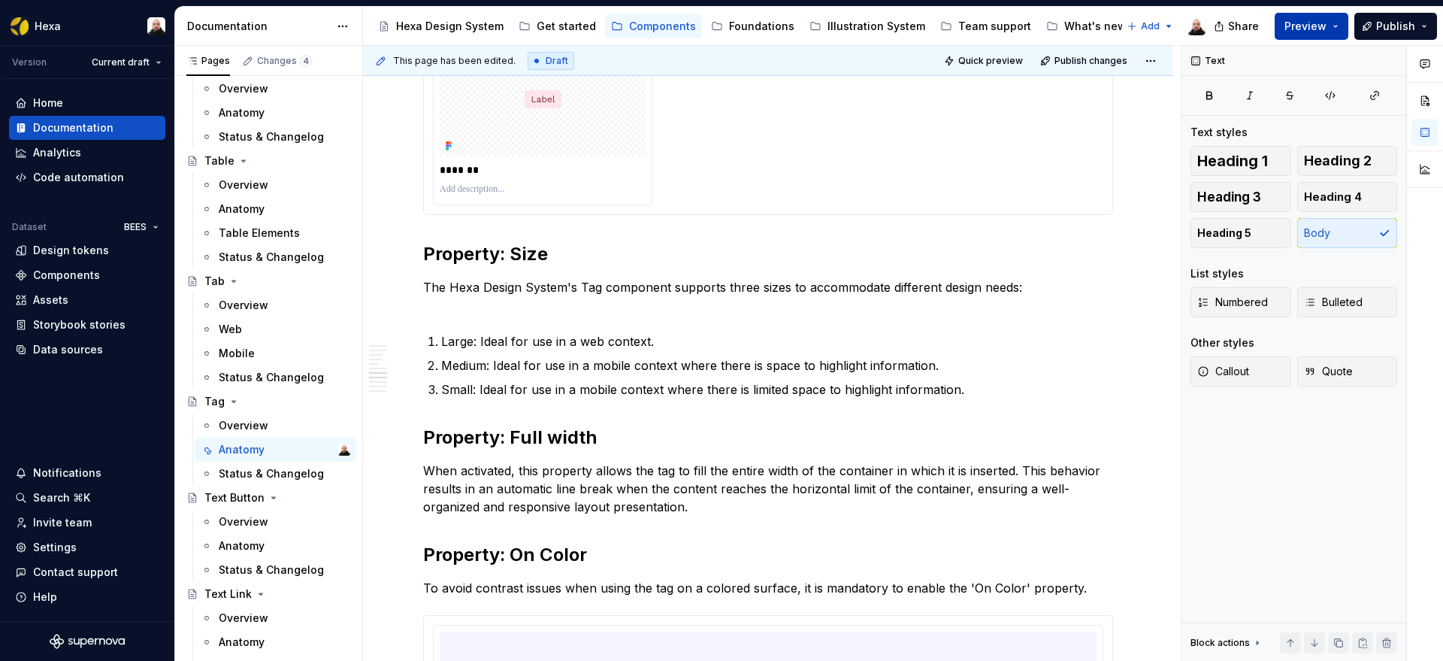
click at [1339, 26] on button "Preview" at bounding box center [1312, 26] width 74 height 27
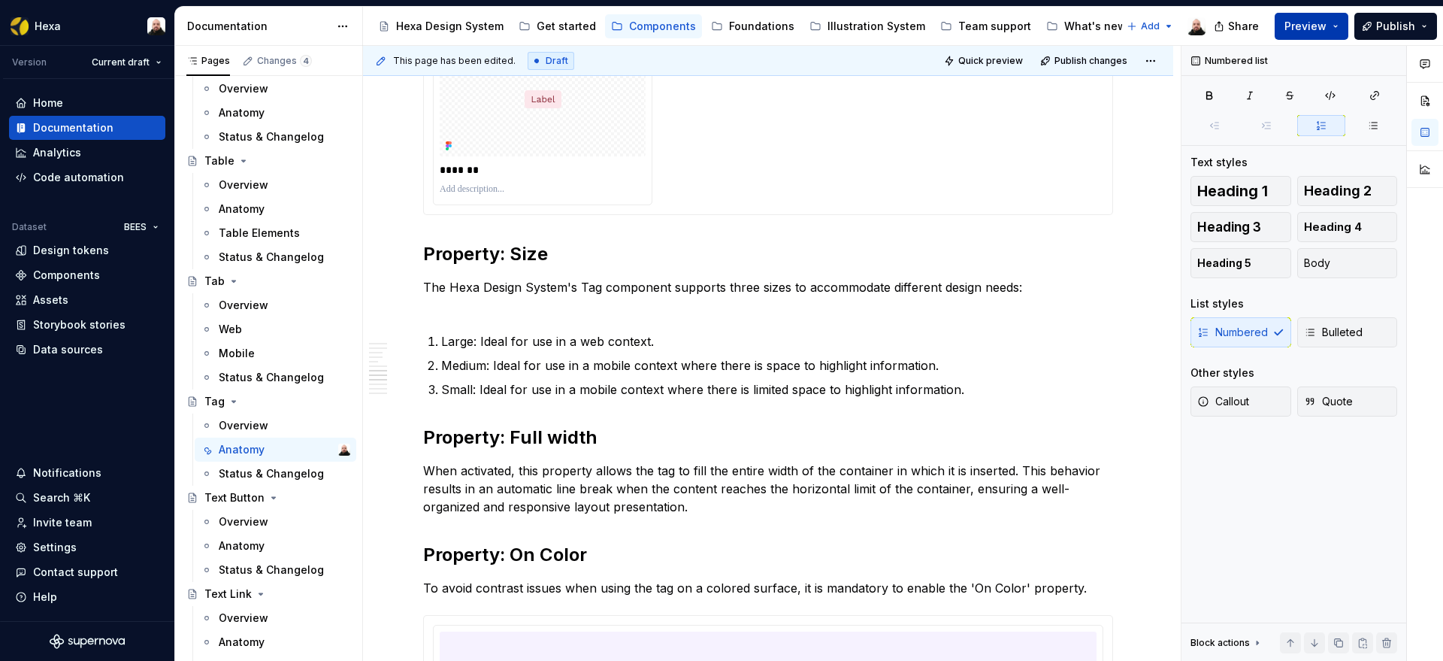
click at [1312, 26] on span "Preview" at bounding box center [1305, 26] width 42 height 15
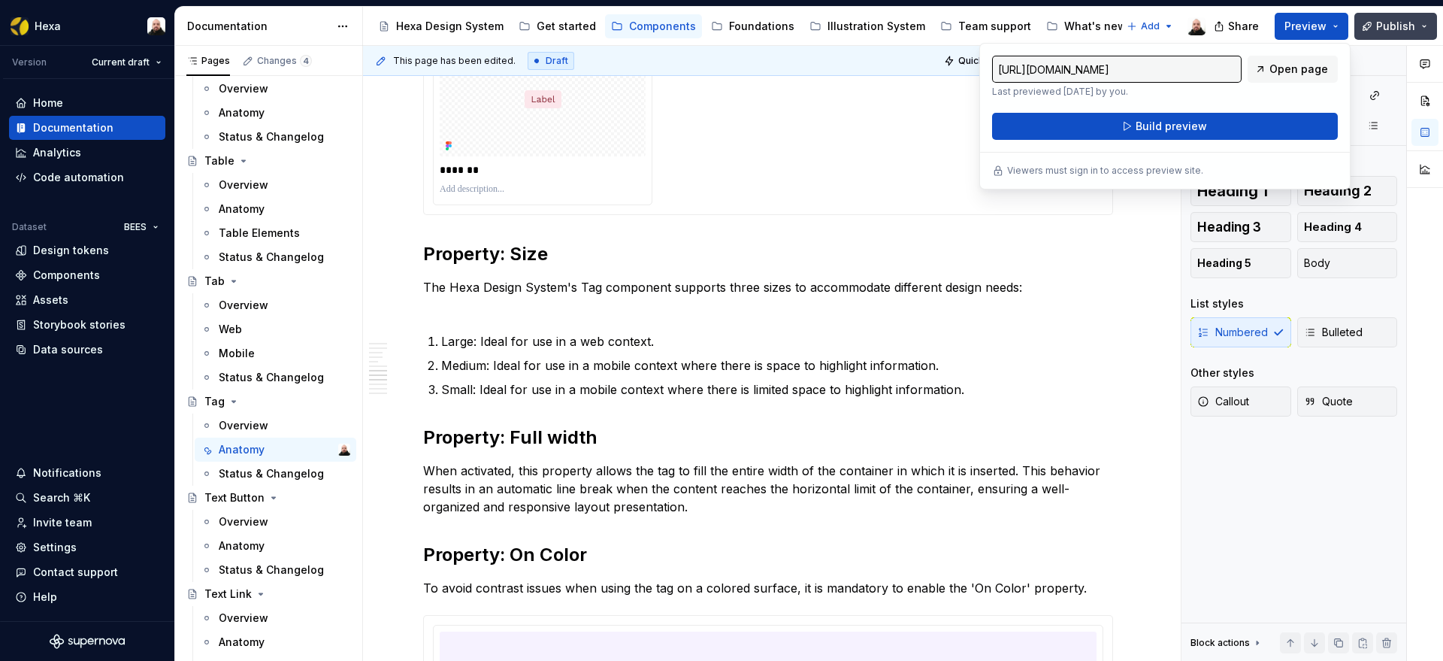
click at [1385, 24] on span "Publish" at bounding box center [1395, 26] width 39 height 15
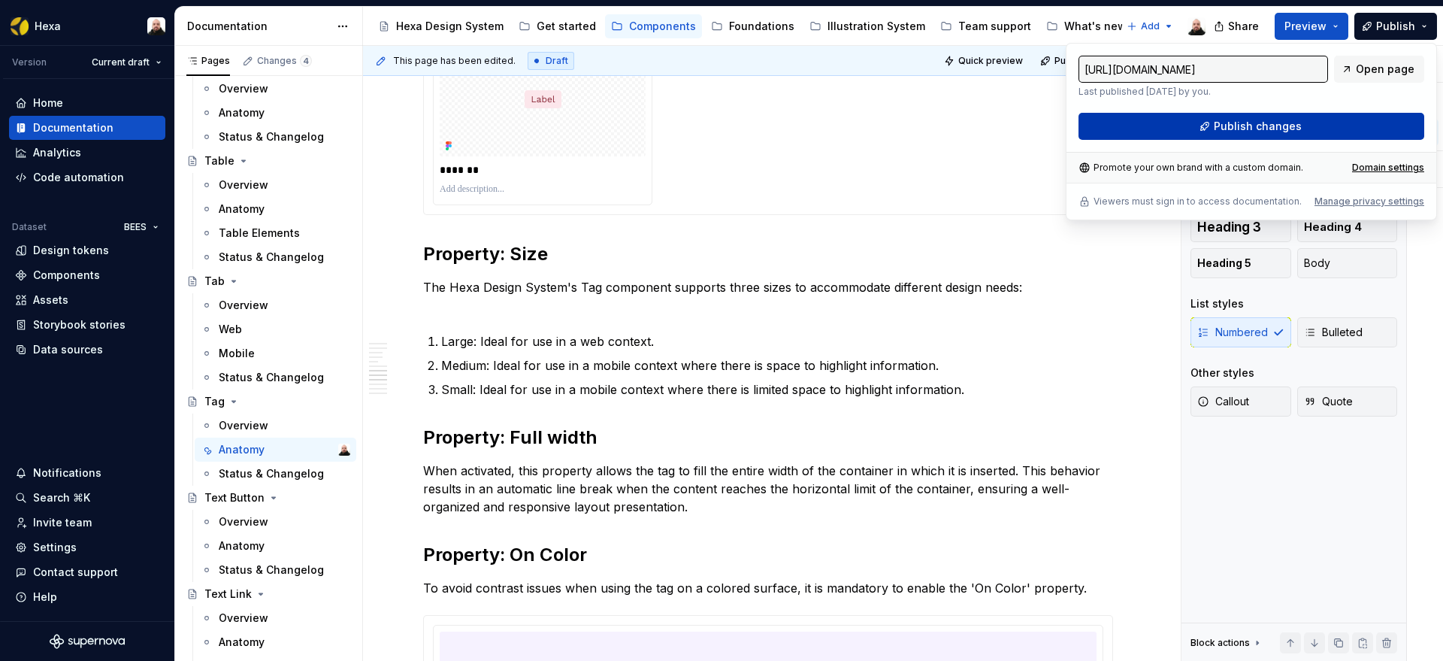
click at [1320, 127] on button "Publish changes" at bounding box center [1251, 126] width 346 height 27
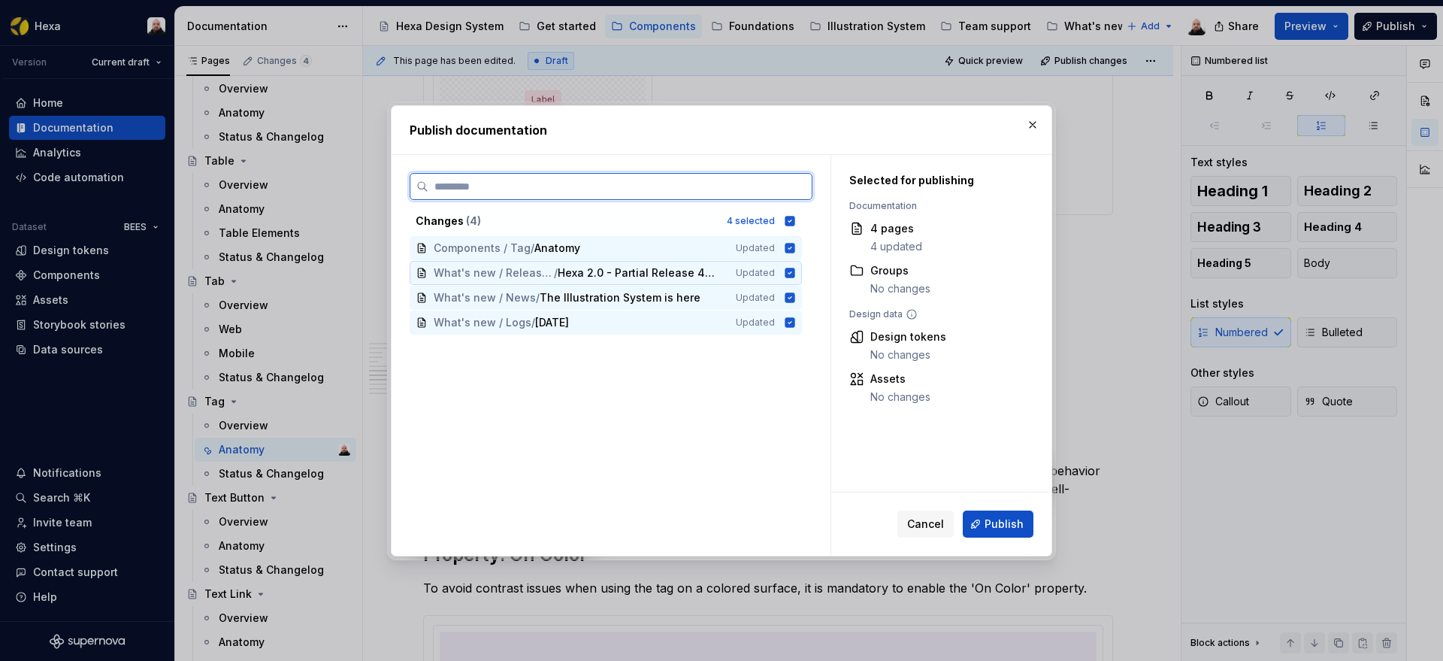
click at [788, 272] on icon at bounding box center [790, 273] width 12 height 12
click at [789, 296] on icon at bounding box center [790, 298] width 12 height 12
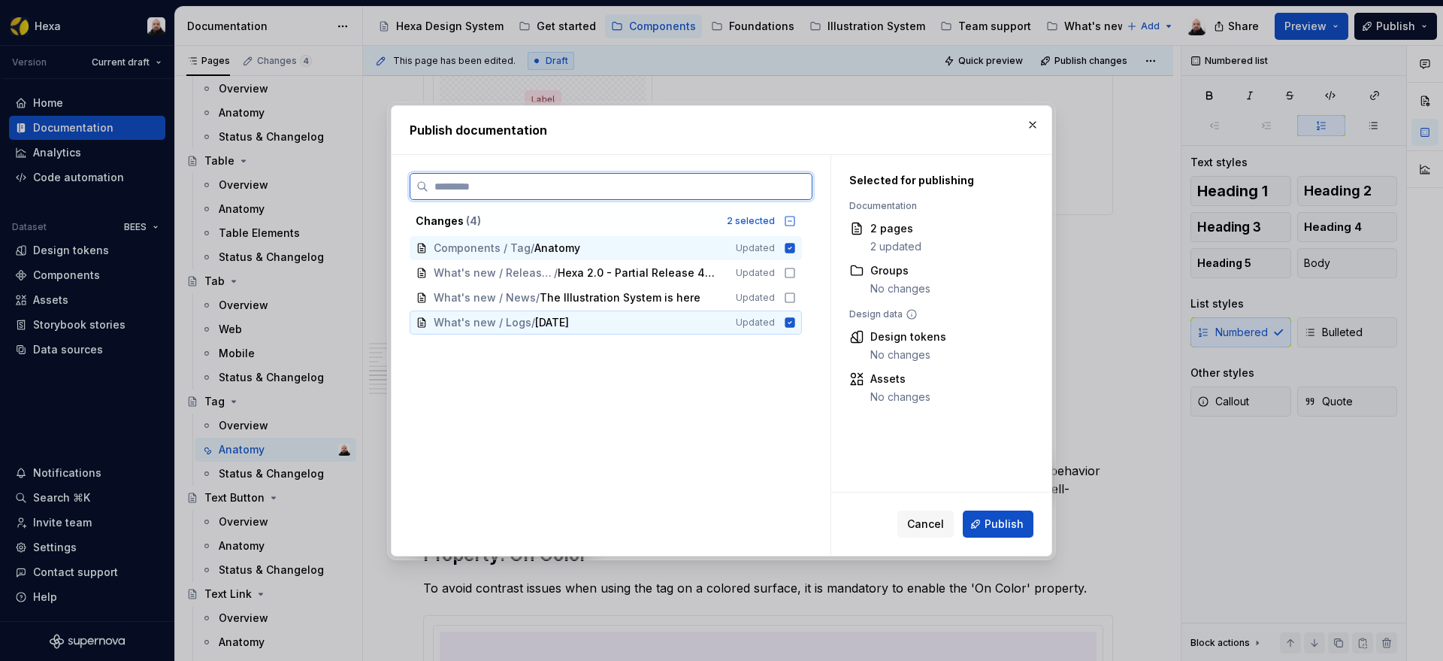
click at [790, 322] on icon at bounding box center [790, 322] width 10 height 10
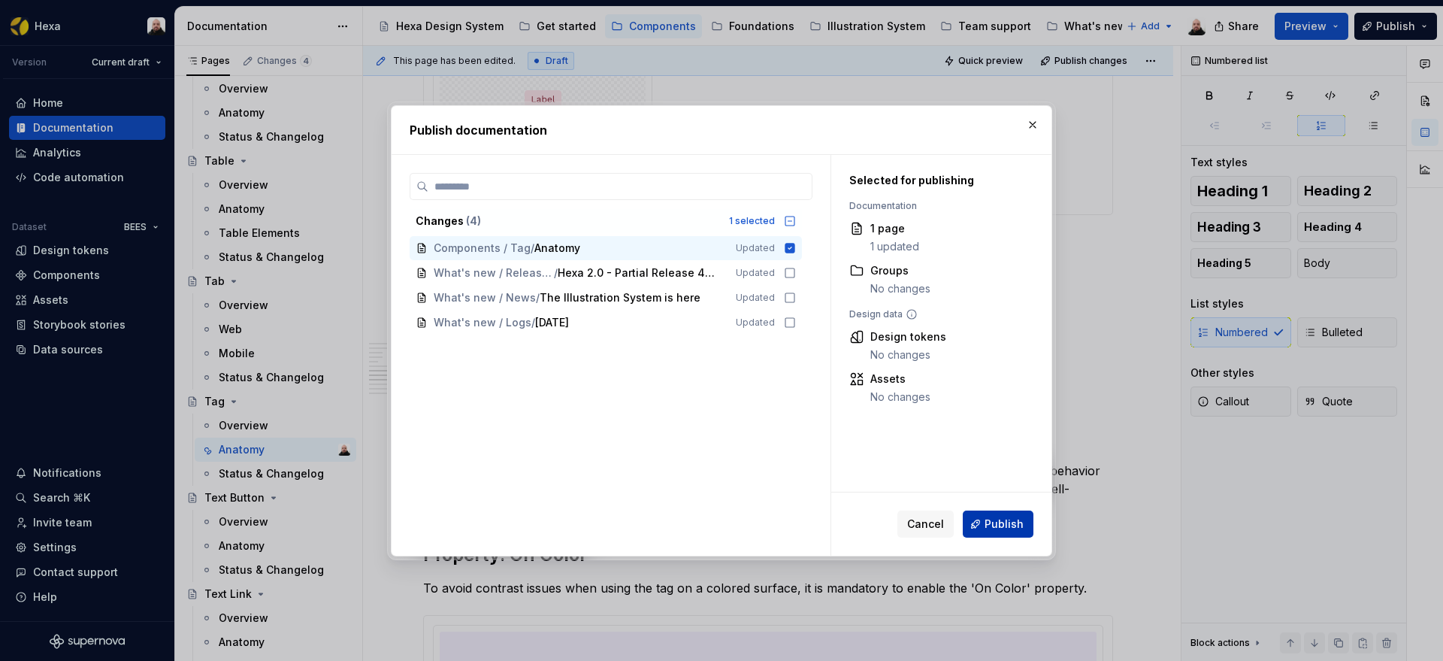
click at [996, 524] on span "Publish" at bounding box center [1004, 523] width 39 height 15
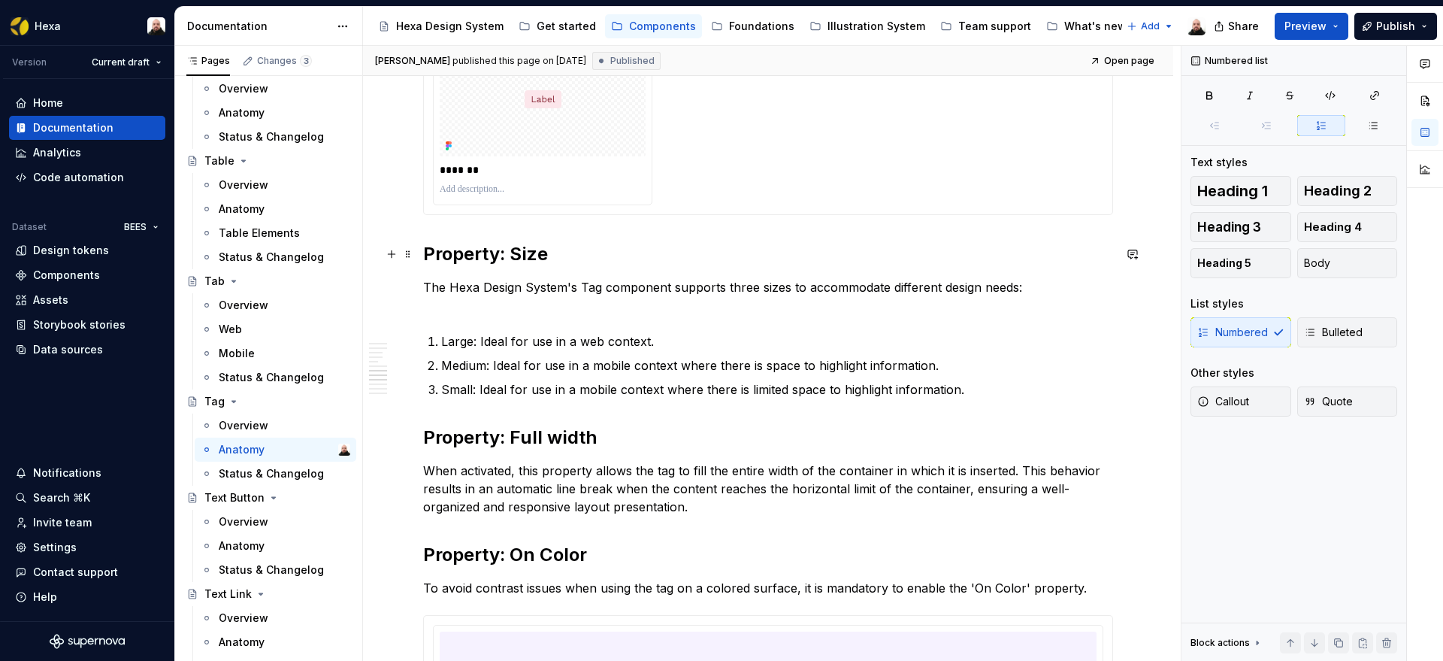
type textarea "*"
